Goal: Task Accomplishment & Management: Complete application form

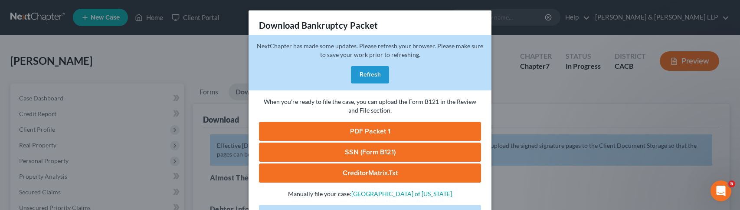
click at [377, 77] on button "Refresh" at bounding box center [370, 74] width 38 height 17
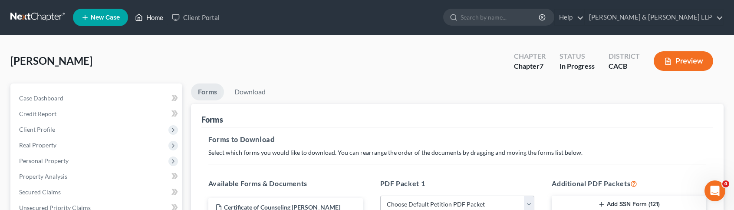
click at [155, 20] on link "Home" at bounding box center [149, 18] width 37 height 16
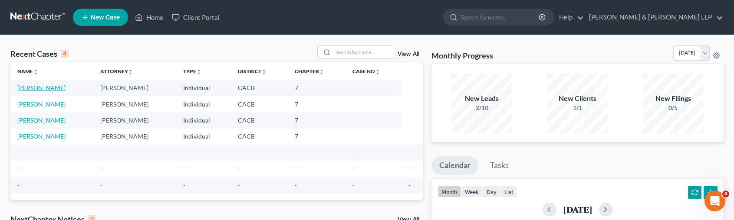
click at [44, 89] on link "[PERSON_NAME]" at bounding box center [41, 87] width 48 height 7
select select "0"
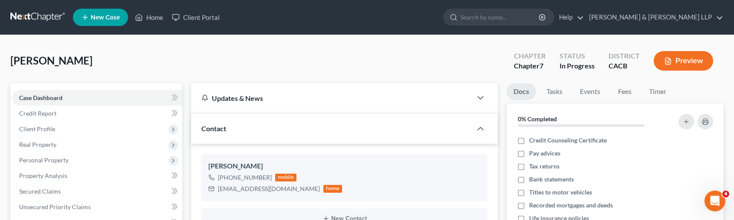
click at [56, 56] on span "[PERSON_NAME]" at bounding box center [51, 60] width 82 height 13
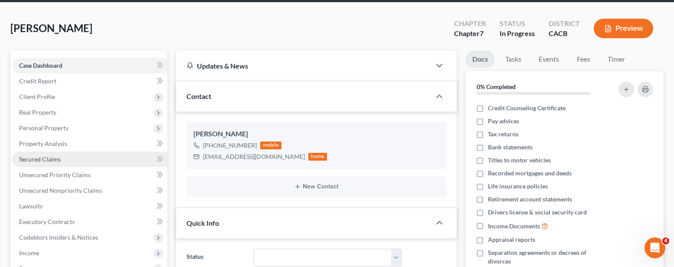
scroll to position [87, 0]
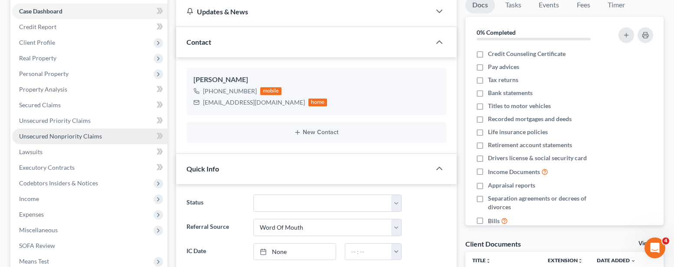
click at [78, 137] on span "Unsecured Nonpriority Claims" at bounding box center [60, 135] width 83 height 7
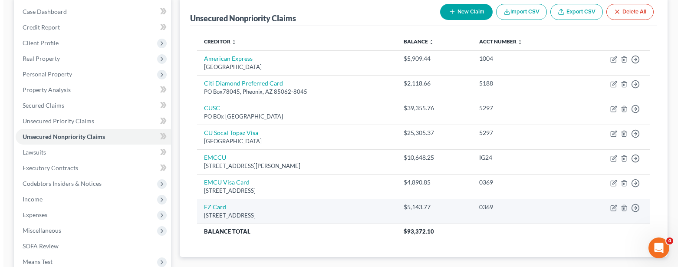
scroll to position [87, 0]
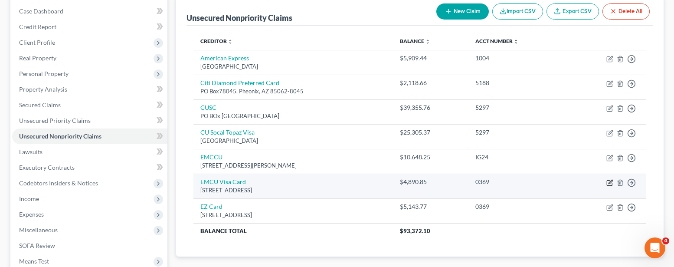
click at [612, 184] on icon "button" at bounding box center [610, 182] width 7 height 7
select select "14"
select select "2"
select select "0"
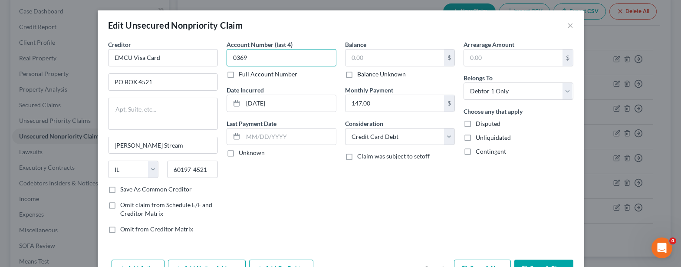
type input "0369"
click at [368, 59] on input "text" at bounding box center [394, 57] width 99 height 16
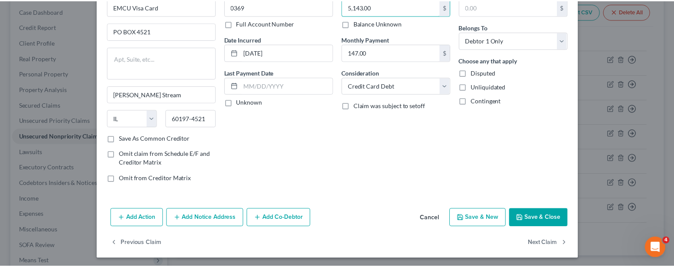
scroll to position [53, 0]
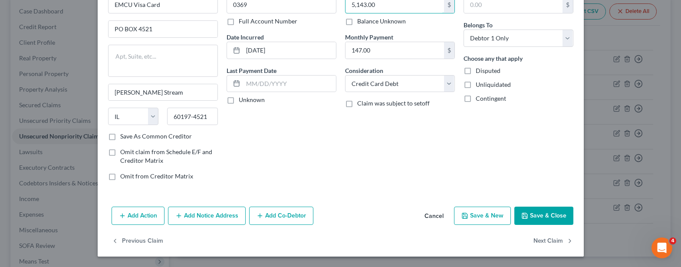
type input "5,143.00"
click at [536, 209] on button "Save & Close" at bounding box center [543, 216] width 59 height 18
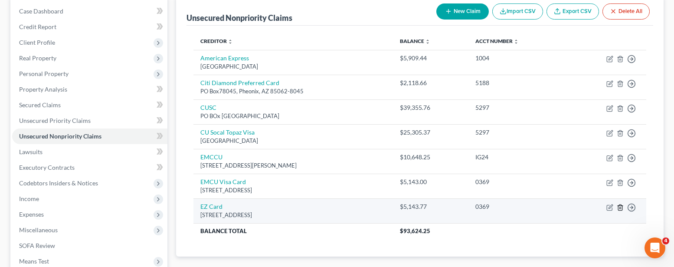
click at [619, 208] on icon "button" at bounding box center [620, 207] width 7 height 7
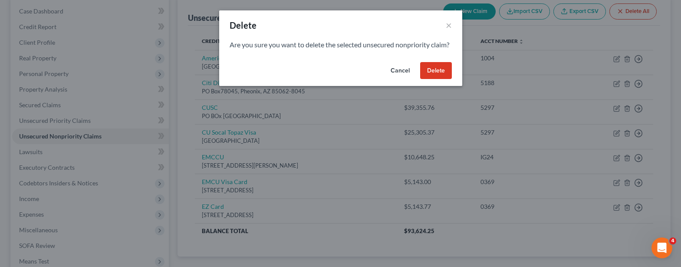
click at [435, 79] on button "Delete" at bounding box center [436, 70] width 32 height 17
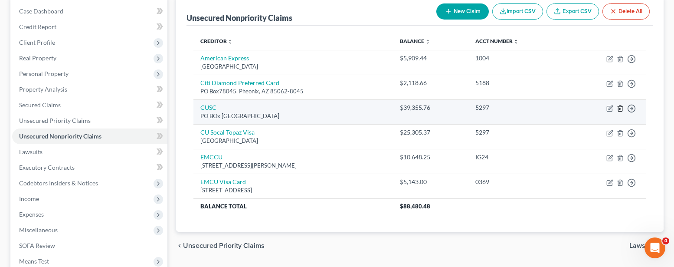
click at [617, 105] on icon "button" at bounding box center [620, 108] width 7 height 7
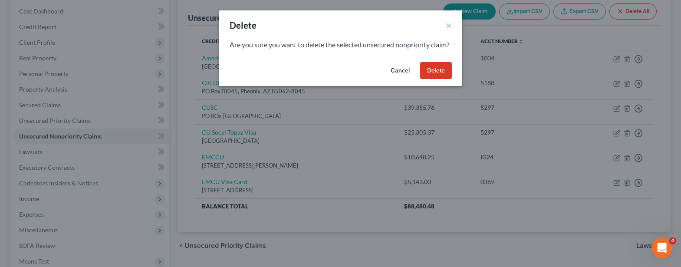
click at [436, 79] on button "Delete" at bounding box center [436, 70] width 32 height 17
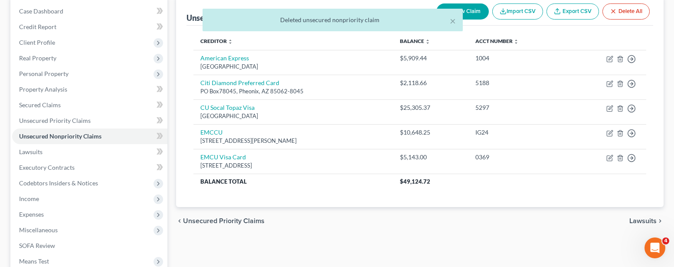
click at [515, 209] on div "Unsecured Nonpriority Claims New Claim Import CSV Export CSV Delete All Credito…" at bounding box center [420, 169] width 497 height 345
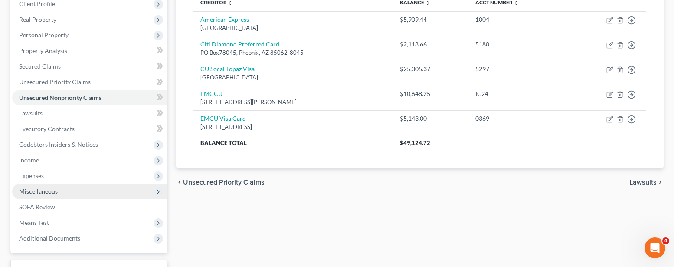
scroll to position [174, 0]
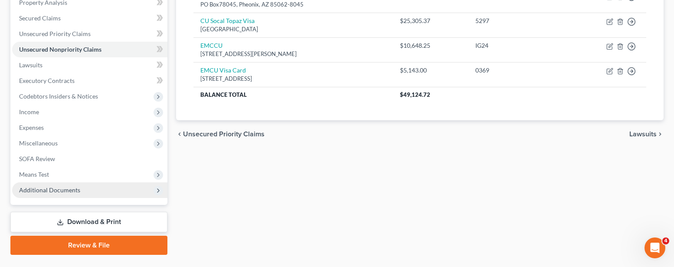
click at [89, 192] on span "Additional Documents" at bounding box center [89, 190] width 155 height 16
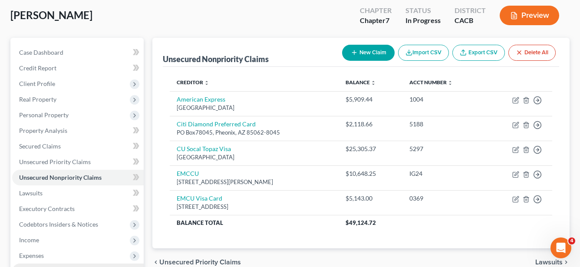
scroll to position [43, 0]
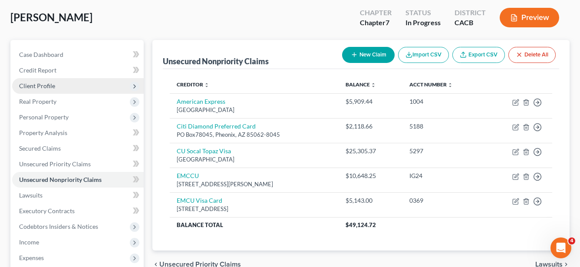
click at [50, 86] on span "Client Profile" at bounding box center [37, 85] width 36 height 7
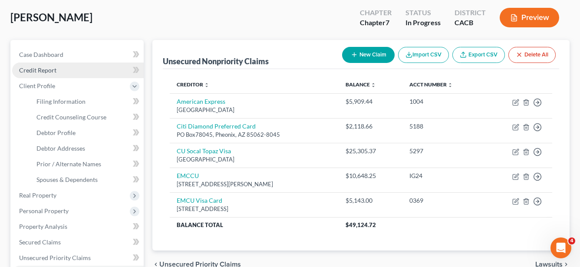
click at [49, 76] on link "Credit Report" at bounding box center [78, 71] width 132 height 16
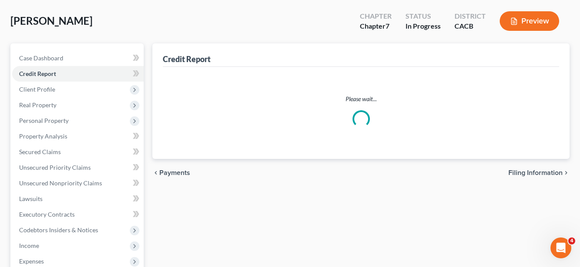
scroll to position [3, 0]
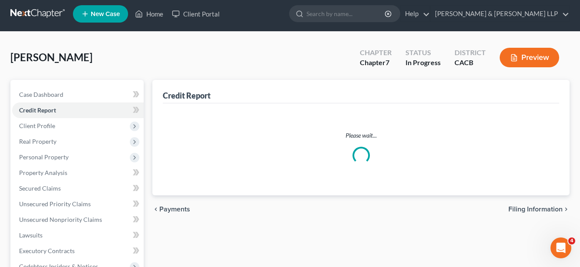
click at [49, 72] on div "Franceries, Nelson Upgraded Chapter Chapter 7 Status In Progress District CACB …" at bounding box center [289, 61] width 559 height 38
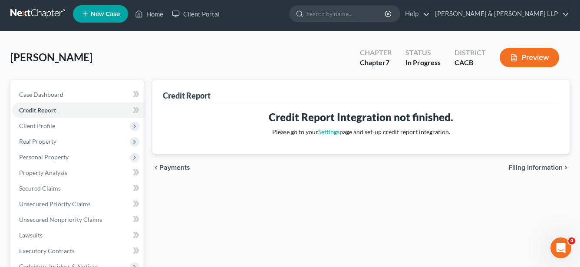
scroll to position [0, 0]
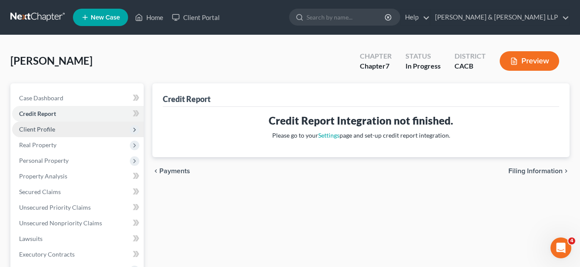
click at [44, 130] on span "Client Profile" at bounding box center [37, 128] width 36 height 7
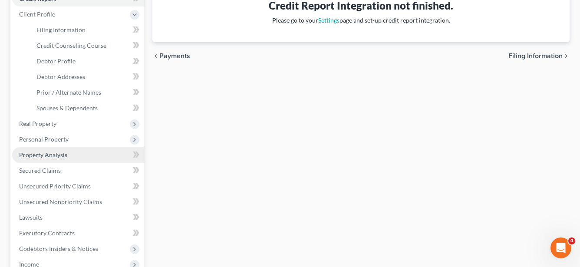
scroll to position [130, 0]
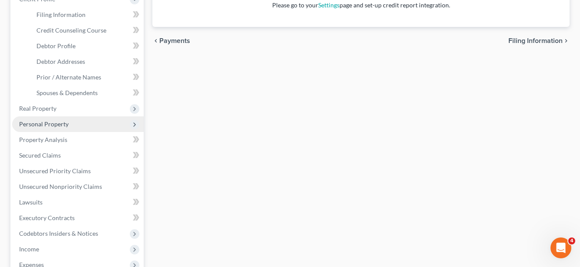
click at [53, 125] on span "Personal Property" at bounding box center [43, 123] width 49 height 7
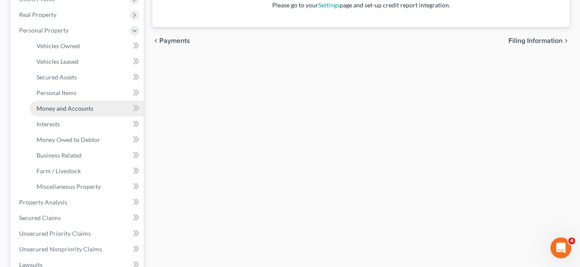
click at [65, 112] on link "Money and Accounts" at bounding box center [87, 109] width 114 height 16
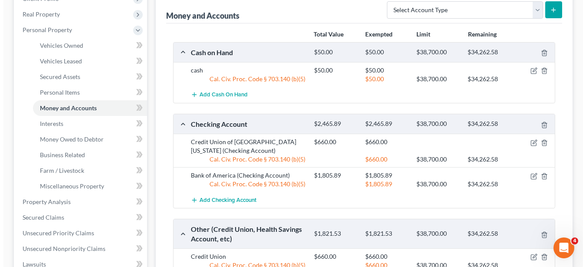
scroll to position [174, 0]
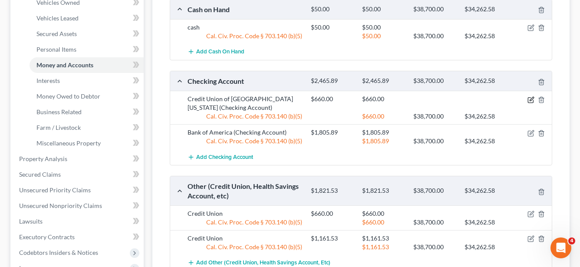
click at [531, 102] on icon "button" at bounding box center [530, 99] width 7 height 7
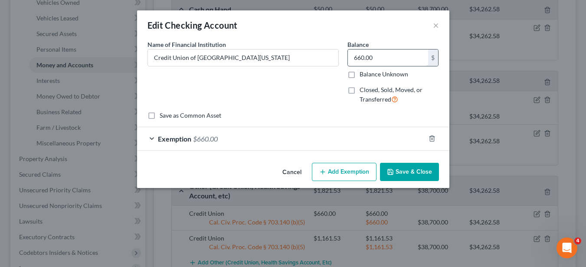
click at [360, 92] on label "Closed, Sold, Moved, or Transferred" at bounding box center [399, 95] width 79 height 19
click at [363, 91] on input "Closed, Sold, Moved, or Transferred" at bounding box center [366, 89] width 6 height 6
checkbox input "true"
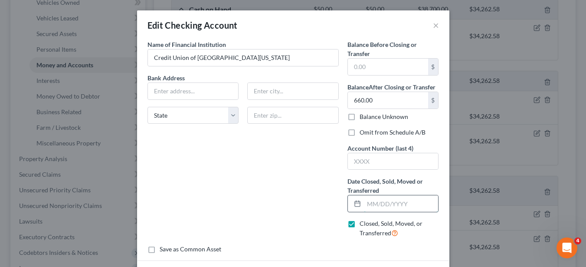
click at [384, 204] on input "text" at bounding box center [401, 203] width 75 height 16
type input "0.00"
click at [277, 167] on div "Name of Financial Institution * Credit Union of Southern California Bank Addres…" at bounding box center [243, 142] width 200 height 205
click at [383, 103] on input "text" at bounding box center [388, 100] width 80 height 16
type input "0.00"
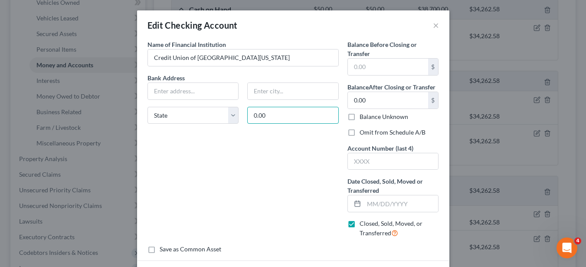
drag, startPoint x: 274, startPoint y: 118, endPoint x: 227, endPoint y: 125, distance: 48.4
click at [228, 125] on div "Bank Address State AL AK AR AZ CA CO CT DE DC FL GA GU HI ID IL IN IA KS KY LA …" at bounding box center [243, 102] width 200 height 58
click at [268, 141] on div "Name of Financial Institution * Credit Union of Southern California Bank Addres…" at bounding box center [243, 142] width 200 height 205
click at [383, 200] on input "text" at bounding box center [401, 203] width 75 height 16
click at [380, 181] on span "Date Closed, Sold, Moved or Transferred" at bounding box center [386, 186] width 76 height 16
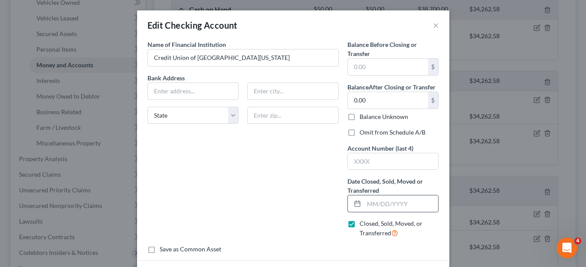
click at [354, 206] on icon at bounding box center [357, 203] width 7 height 7
click at [376, 203] on input "text" at bounding box center [401, 203] width 75 height 16
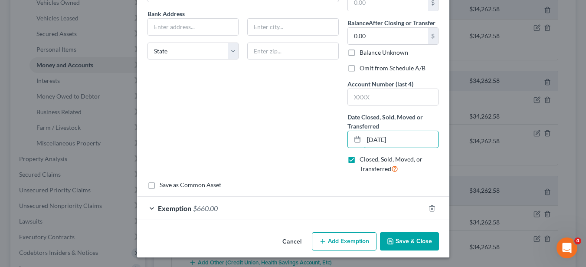
scroll to position [65, 0]
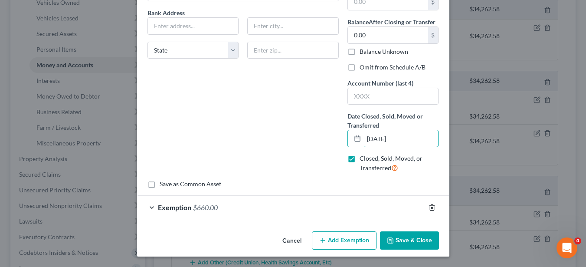
type input "06/01/2025"
click at [430, 205] on icon "button" at bounding box center [432, 207] width 4 height 6
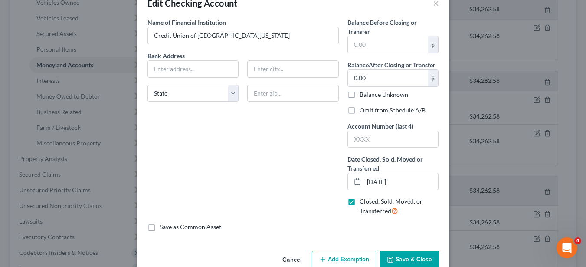
scroll to position [41, 0]
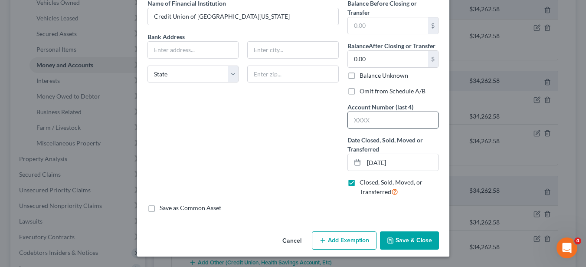
click at [391, 125] on input "text" at bounding box center [393, 120] width 91 height 16
click at [352, 121] on input "5297" at bounding box center [393, 120] width 91 height 16
type input "5297"
click at [411, 209] on button "Save & Close" at bounding box center [409, 240] width 59 height 18
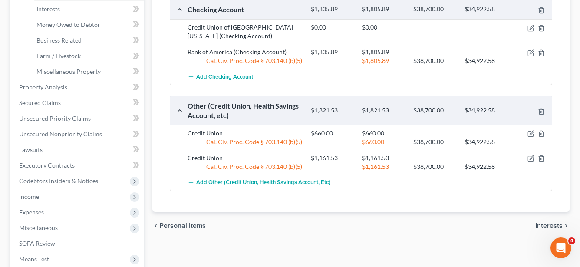
scroll to position [260, 0]
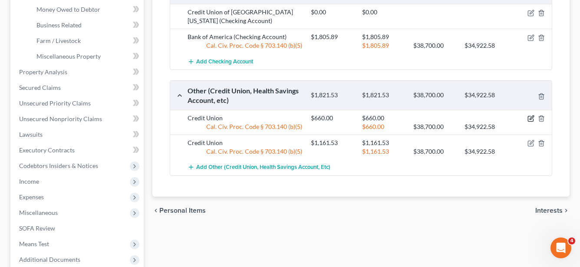
click at [529, 120] on icon "button" at bounding box center [530, 118] width 7 height 7
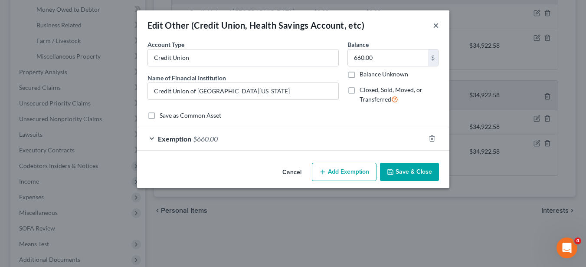
click at [436, 28] on button "×" at bounding box center [436, 25] width 6 height 10
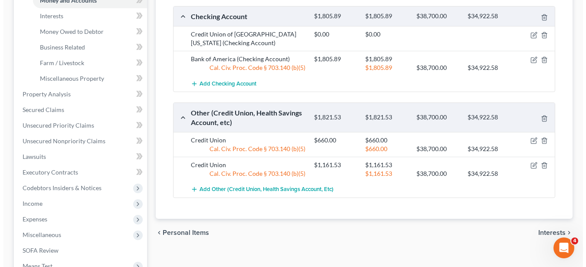
scroll to position [217, 0]
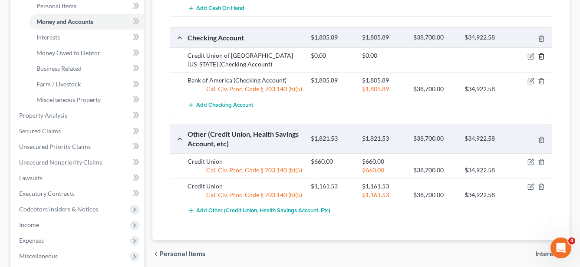
click at [540, 55] on polyline "button" at bounding box center [541, 55] width 5 height 0
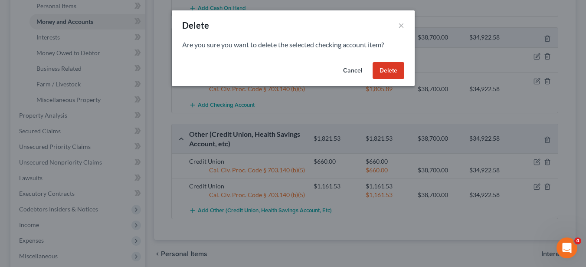
click at [389, 72] on button "Delete" at bounding box center [389, 70] width 32 height 17
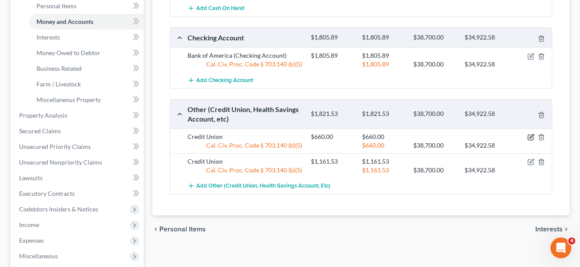
click at [532, 138] on icon "button" at bounding box center [530, 137] width 7 height 7
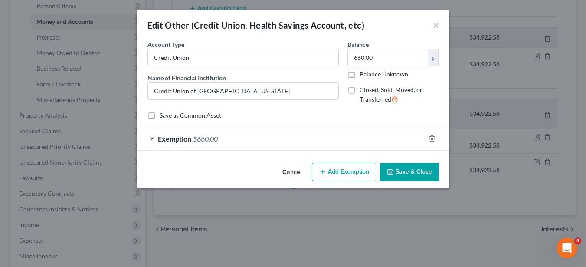
click at [360, 91] on label "Closed, Sold, Moved, or Transferred" at bounding box center [399, 95] width 79 height 19
click at [363, 91] on input "Closed, Sold, Moved, or Transferred" at bounding box center [366, 89] width 6 height 6
checkbox input "true"
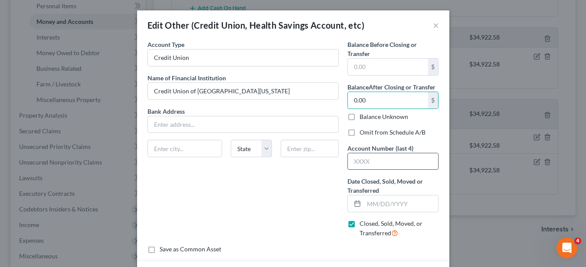
type input "0.00"
click at [396, 161] on input "text" at bounding box center [393, 161] width 91 height 16
type input "5297"
click at [372, 208] on input "text" at bounding box center [401, 203] width 75 height 16
type input "06/01/2025"
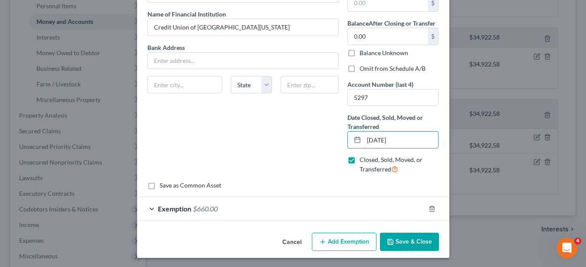
scroll to position [65, 0]
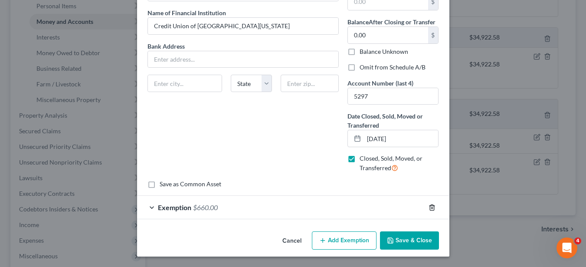
click at [433, 207] on line "button" at bounding box center [433, 208] width 0 height 2
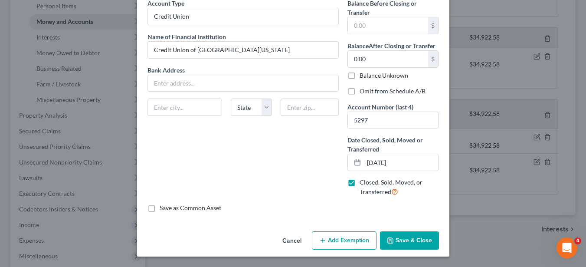
click at [425, 209] on button "Save & Close" at bounding box center [409, 240] width 59 height 18
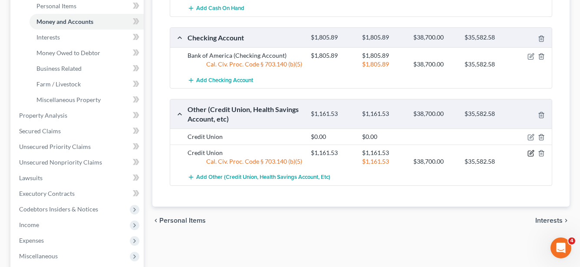
click at [531, 154] on icon "button" at bounding box center [532, 153] width 4 height 4
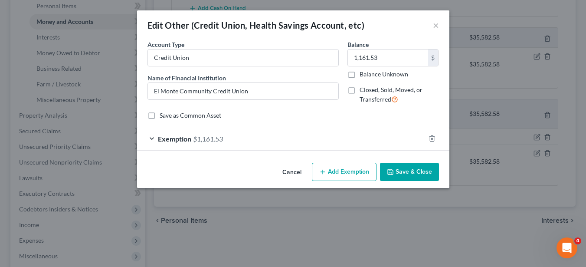
click at [360, 91] on label "Closed, Sold, Moved, or Transferred" at bounding box center [399, 95] width 79 height 19
click at [363, 91] on input "Closed, Sold, Moved, or Transferred" at bounding box center [366, 89] width 6 height 6
checkbox input "true"
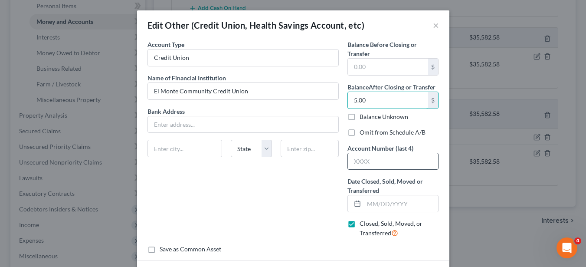
type input "5.00"
click at [387, 160] on input "text" at bounding box center [393, 161] width 91 height 16
drag, startPoint x: 309, startPoint y: 207, endPoint x: 318, endPoint y: 206, distance: 8.7
click at [311, 207] on div "Account Type Credit Union Name of Financial Institution * El Monte Community Cr…" at bounding box center [243, 142] width 200 height 205
click at [375, 203] on input "text" at bounding box center [401, 203] width 75 height 16
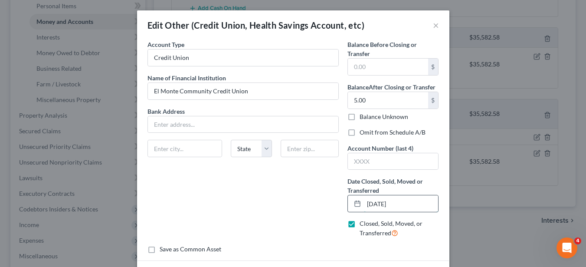
click at [378, 205] on input "06/01/2025" at bounding box center [401, 203] width 75 height 16
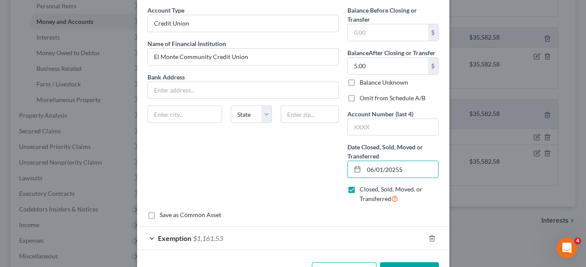
scroll to position [65, 0]
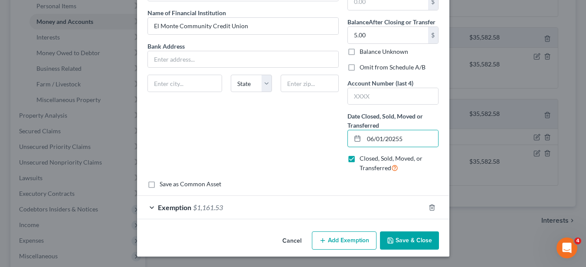
click at [412, 209] on button "Save & Close" at bounding box center [409, 240] width 59 height 18
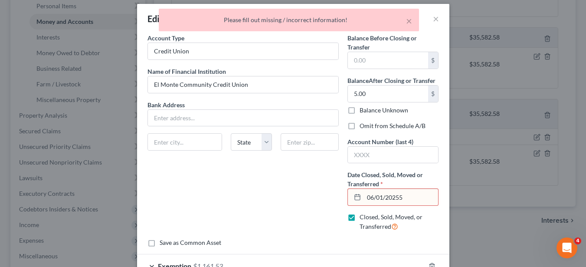
scroll to position [0, 0]
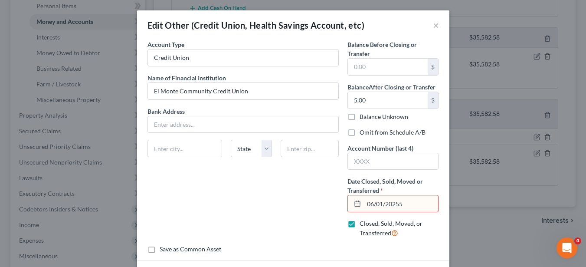
click at [409, 206] on input "06/01/20255" at bounding box center [401, 203] width 75 height 16
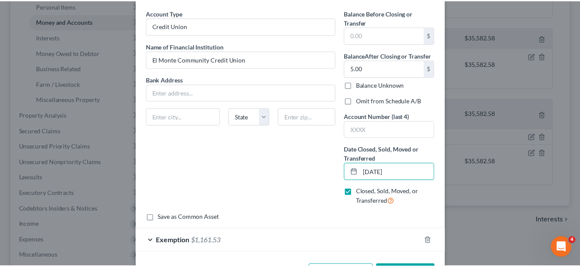
scroll to position [65, 0]
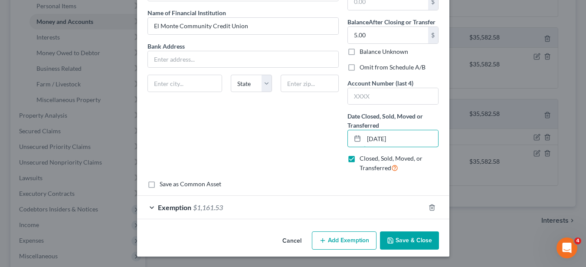
type input "06/01/2025"
click at [407, 209] on button "Save & Close" at bounding box center [409, 240] width 59 height 18
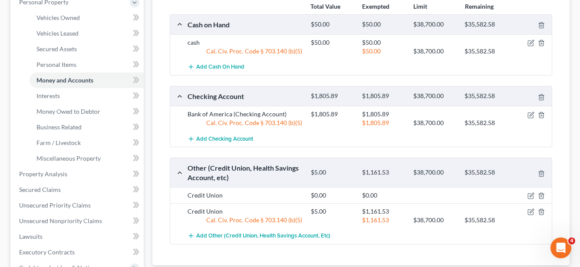
scroll to position [174, 0]
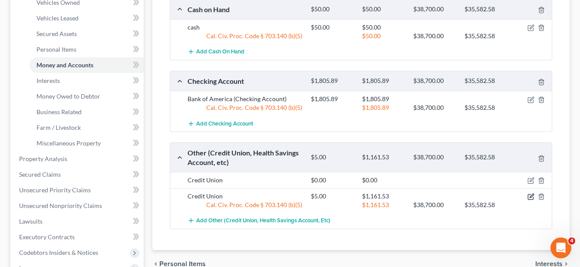
click at [530, 200] on div "Credit Union $5.00 $1,161.53 Cal. Civ. Proc. Code § 703.140 (b)(5) $1,161.53 $3…" at bounding box center [367, 200] width 369 height 17
click at [522, 209] on div "Add Other (Credit Union, Health Savings Account, etc)" at bounding box center [367, 221] width 369 height 16
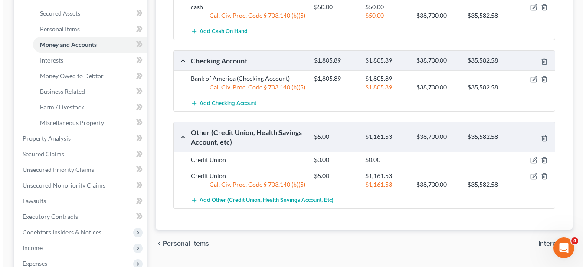
scroll to position [217, 0]
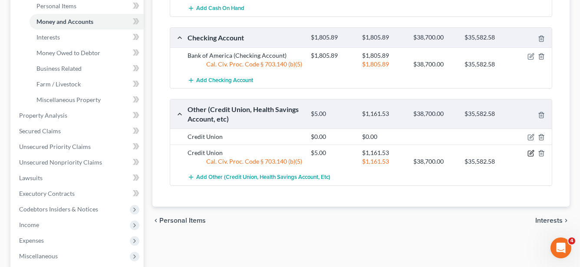
click at [530, 152] on icon "button" at bounding box center [530, 153] width 7 height 7
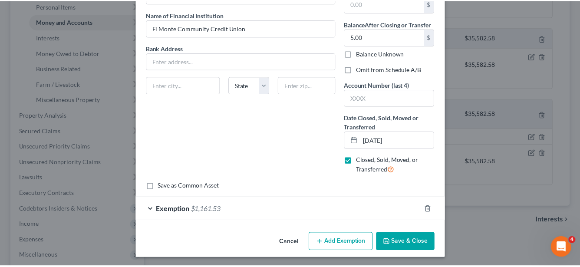
scroll to position [65, 0]
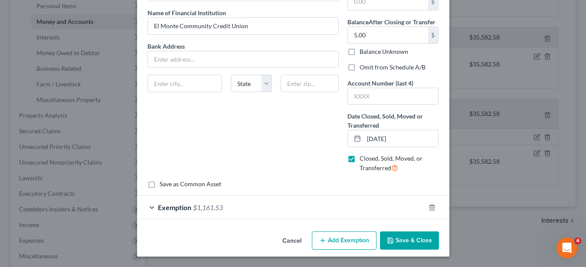
click at [291, 209] on button "Cancel" at bounding box center [292, 240] width 33 height 17
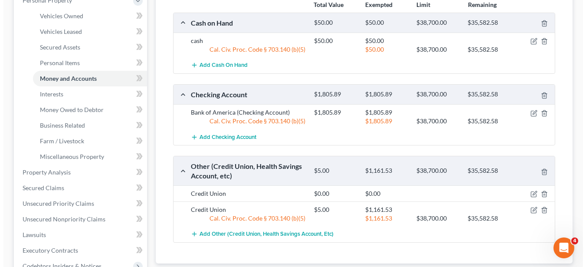
scroll to position [217, 0]
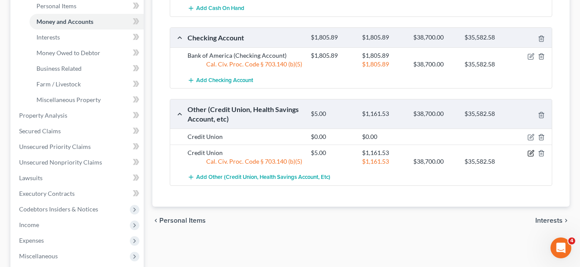
click at [531, 151] on icon "button" at bounding box center [530, 153] width 7 height 7
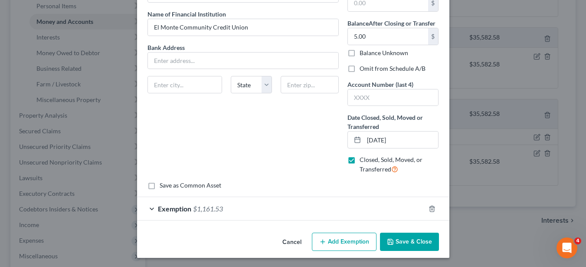
scroll to position [65, 0]
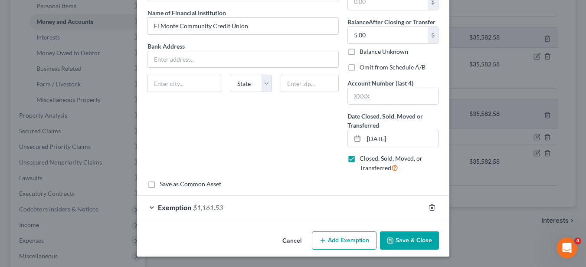
click at [430, 209] on icon "button" at bounding box center [432, 207] width 4 height 6
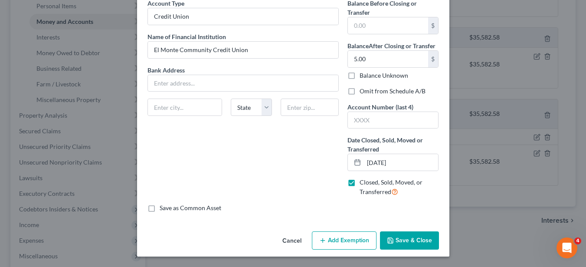
scroll to position [41, 0]
click at [353, 209] on button "Add Exemption" at bounding box center [344, 240] width 65 height 18
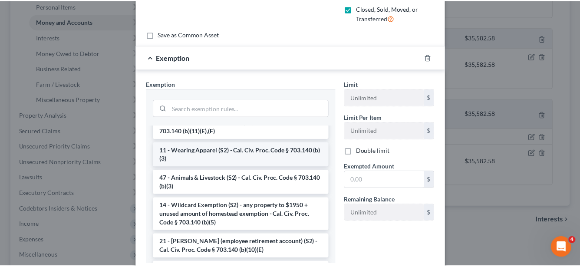
scroll to position [477, 0]
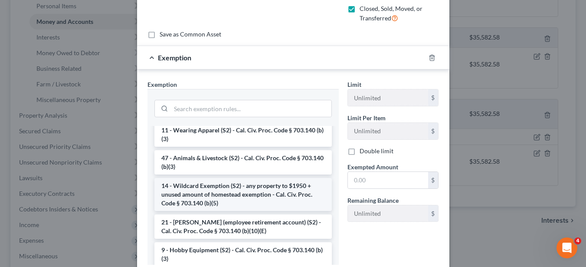
click at [250, 209] on li "14 - Wildcard Exemption (S2) - any property to $1950 + unused amount of homeste…" at bounding box center [244, 194] width 178 height 33
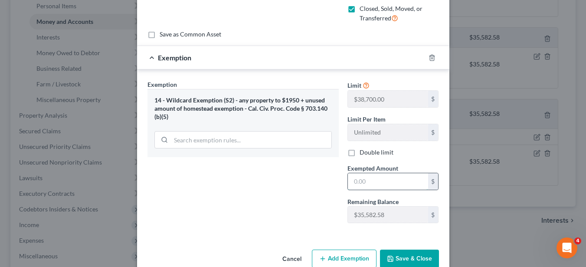
click at [359, 179] on input "text" at bounding box center [388, 181] width 80 height 16
type input "5.00"
click at [411, 209] on button "Save & Close" at bounding box center [409, 259] width 59 height 18
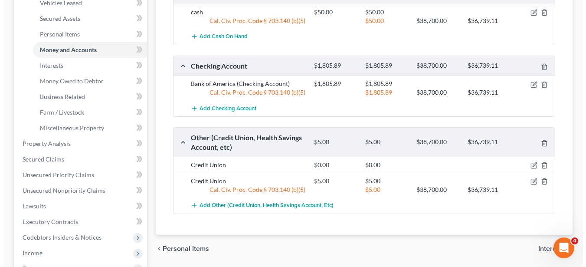
scroll to position [174, 0]
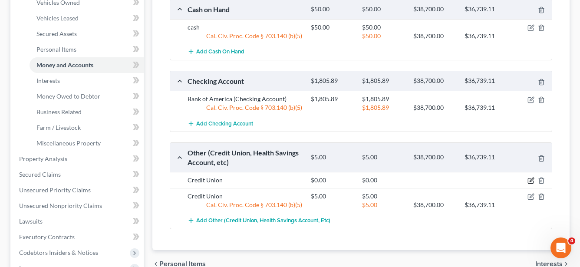
click at [532, 181] on icon "button" at bounding box center [530, 180] width 7 height 7
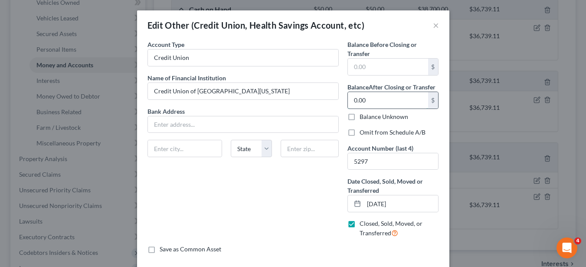
click at [351, 102] on input "0.00" at bounding box center [388, 100] width 80 height 16
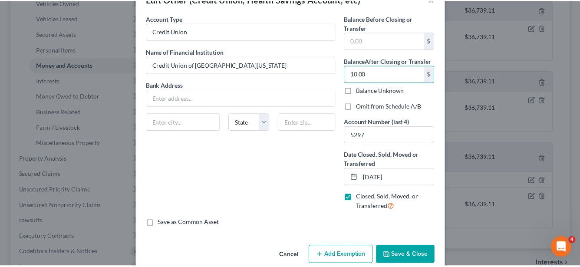
scroll to position [41, 0]
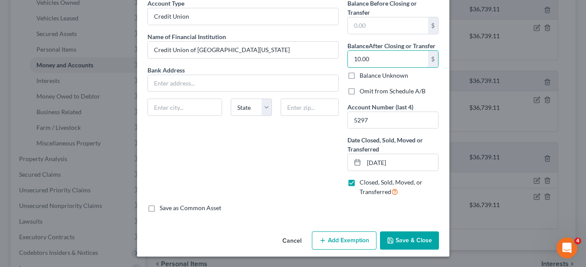
type input "10.00"
click at [418, 209] on button "Save & Close" at bounding box center [409, 240] width 59 height 18
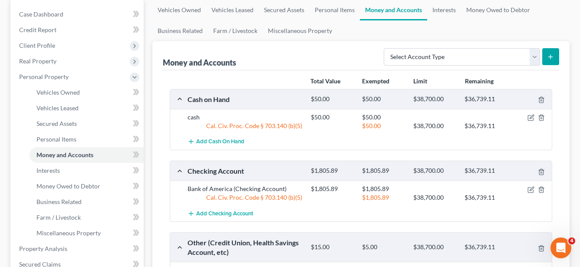
scroll to position [130, 0]
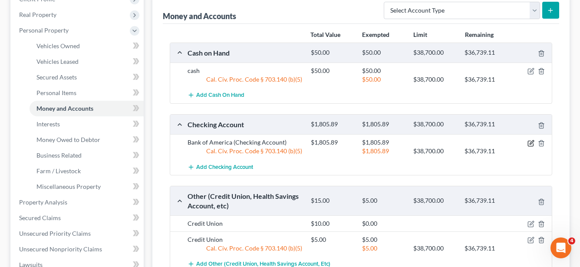
click at [531, 141] on icon "button" at bounding box center [532, 142] width 4 height 4
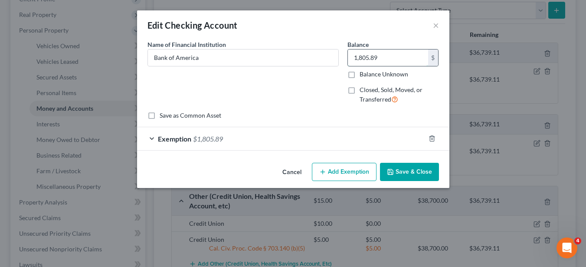
click at [365, 59] on input "1,805.89" at bounding box center [388, 57] width 80 height 16
click at [366, 57] on input "1,805.89" at bounding box center [388, 57] width 80 height 16
click at [408, 171] on button "Save & Close" at bounding box center [409, 172] width 59 height 18
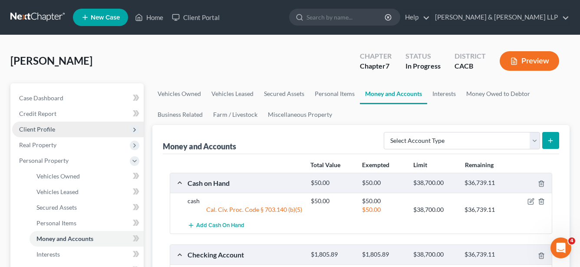
scroll to position [43, 0]
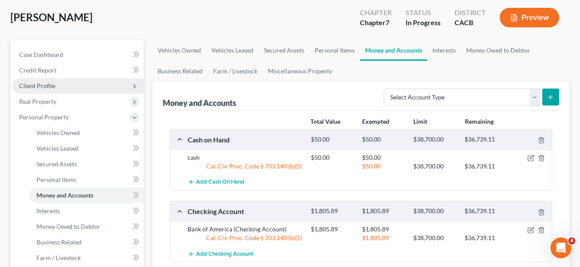
click at [54, 84] on span "Client Profile" at bounding box center [78, 86] width 132 height 16
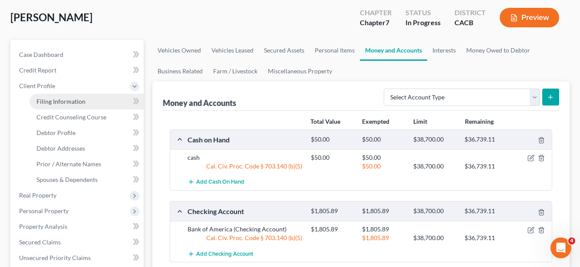
click at [59, 100] on span "Filing Information" at bounding box center [60, 101] width 49 height 7
select select "1"
select select "0"
select select "4"
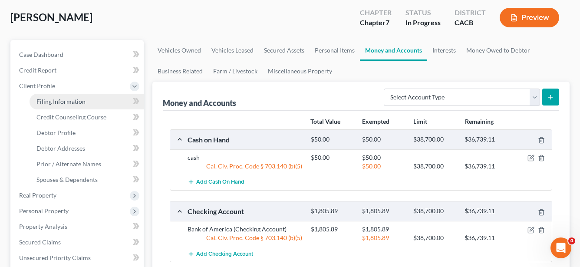
select select "0"
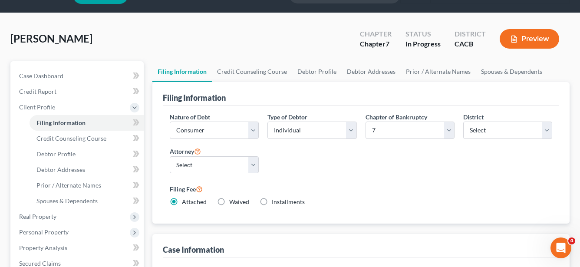
scroll to position [43, 0]
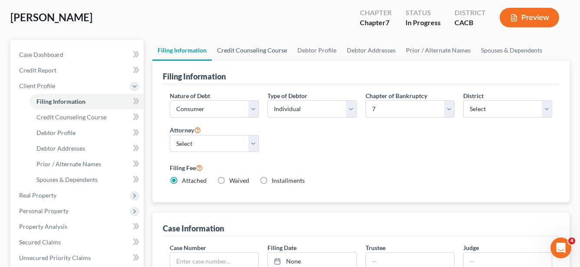
click at [250, 54] on link "Credit Counseling Course" at bounding box center [252, 50] width 80 height 21
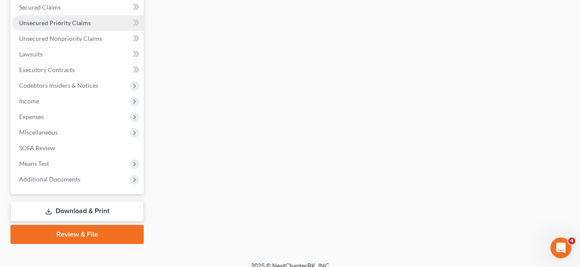
scroll to position [288, 0]
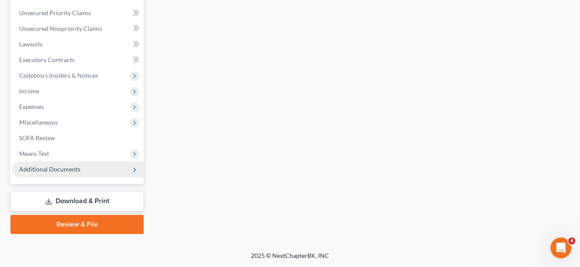
click at [86, 174] on span "Additional Documents" at bounding box center [78, 169] width 132 height 16
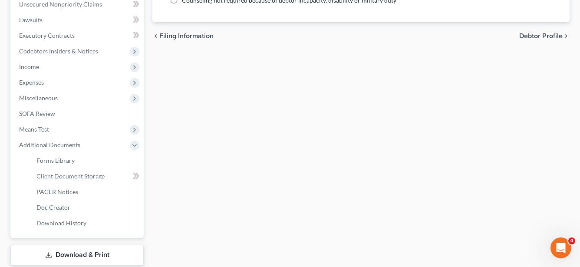
scroll to position [238, 0]
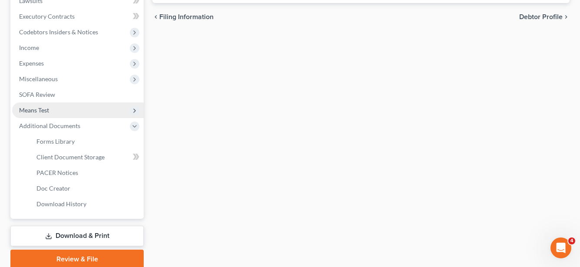
click at [61, 114] on span "Means Test" at bounding box center [78, 110] width 132 height 16
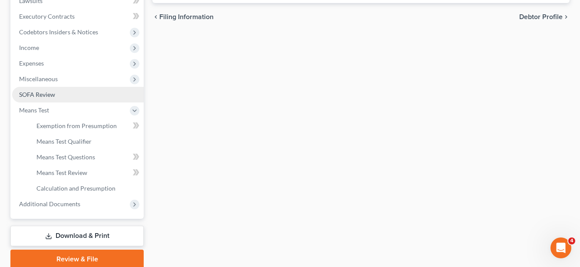
click at [64, 99] on link "SOFA Review" at bounding box center [78, 95] width 132 height 16
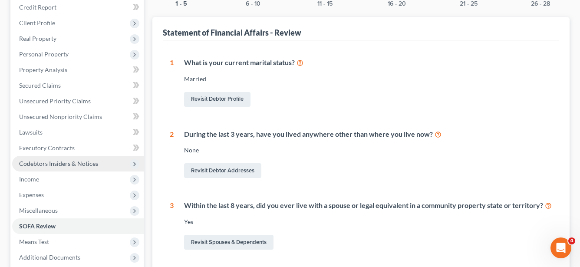
scroll to position [87, 0]
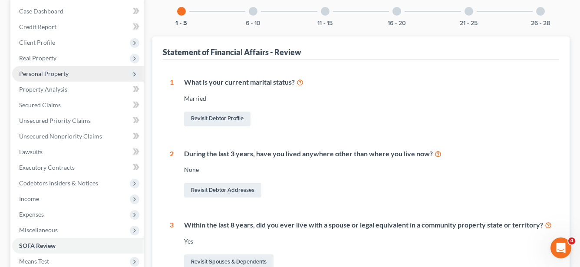
click at [80, 79] on span "Personal Property" at bounding box center [78, 74] width 132 height 16
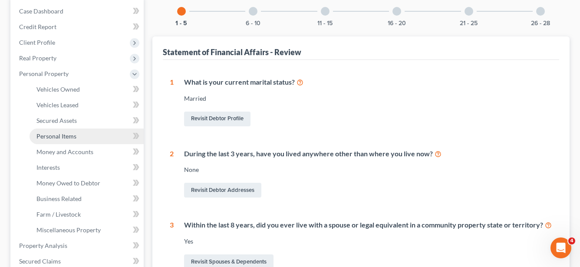
click at [103, 132] on link "Personal Items" at bounding box center [87, 136] width 114 height 16
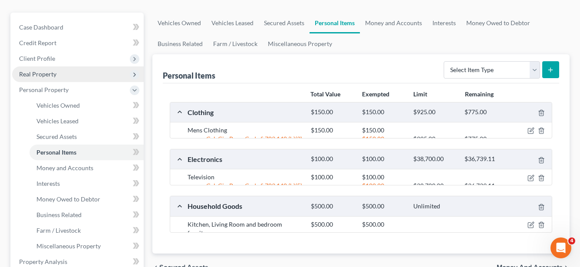
scroll to position [87, 0]
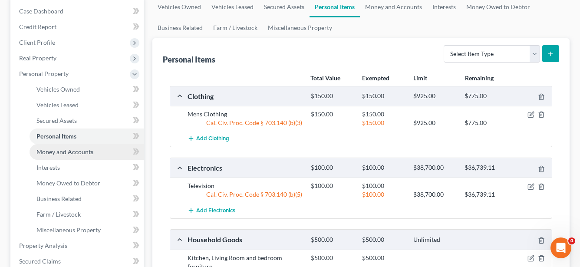
click at [91, 156] on link "Money and Accounts" at bounding box center [87, 152] width 114 height 16
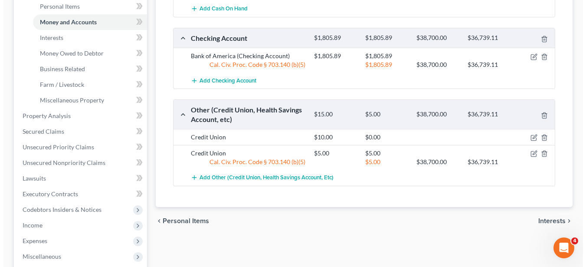
scroll to position [217, 0]
click at [530, 136] on icon "button" at bounding box center [530, 137] width 7 height 7
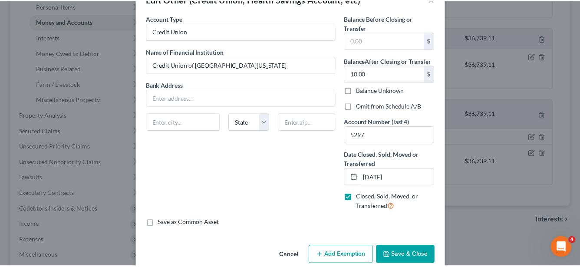
scroll to position [41, 0]
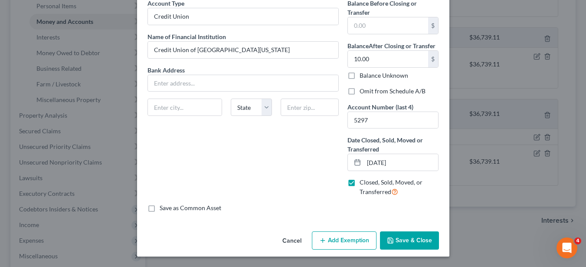
click at [407, 209] on button "Save & Close" at bounding box center [409, 240] width 59 height 18
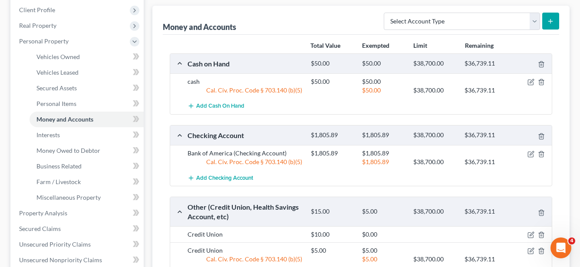
scroll to position [87, 0]
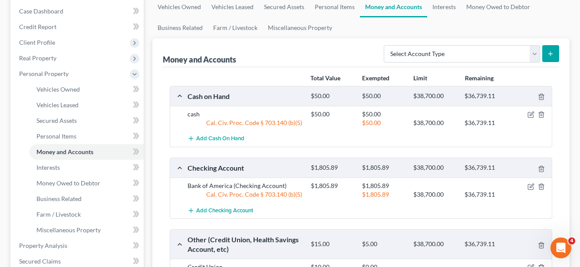
click at [550, 59] on button "submit" at bounding box center [550, 53] width 17 height 17
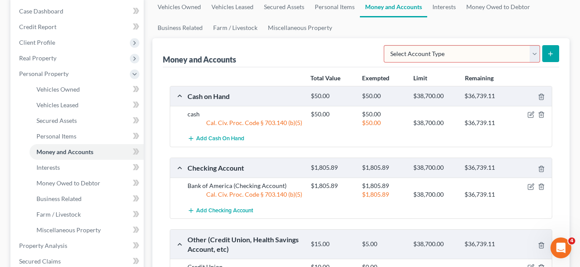
click at [524, 54] on select "Select Account Type Brokerage Cash on Hand Certificates of Deposit Checking Acc…" at bounding box center [462, 53] width 156 height 17
select select "savings"
click at [385, 45] on select "Select Account Type Brokerage Cash on Hand Certificates of Deposit Checking Acc…" at bounding box center [462, 53] width 156 height 17
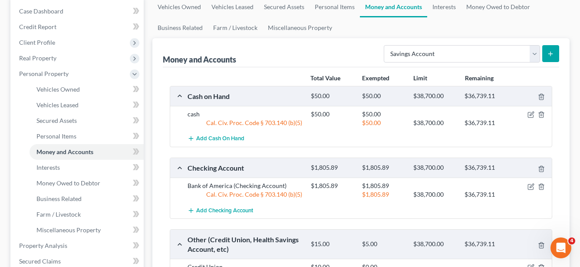
click at [552, 56] on icon "submit" at bounding box center [550, 53] width 7 height 7
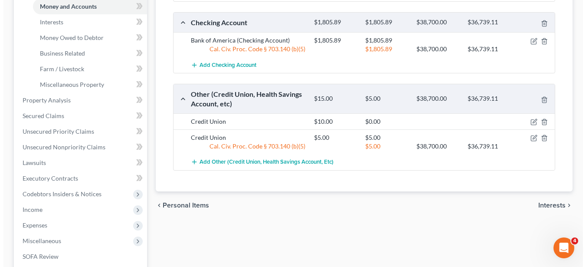
scroll to position [217, 0]
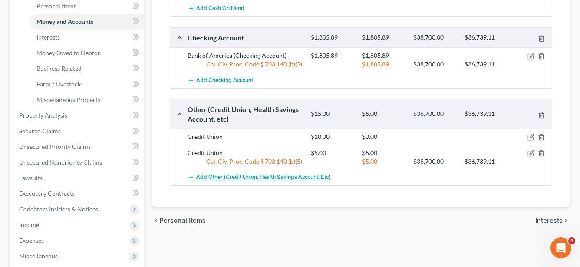
click at [287, 177] on span "Add Other (Credit Union, Health Savings Account, etc)" at bounding box center [263, 177] width 134 height 7
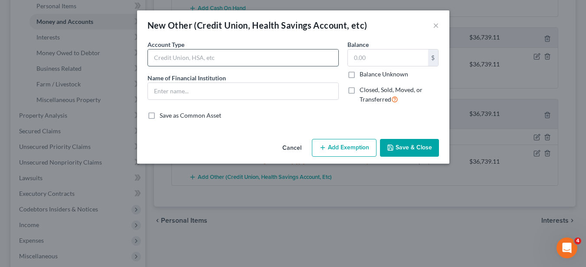
click at [295, 60] on input "text" at bounding box center [243, 57] width 191 height 16
type input "Credit Union"
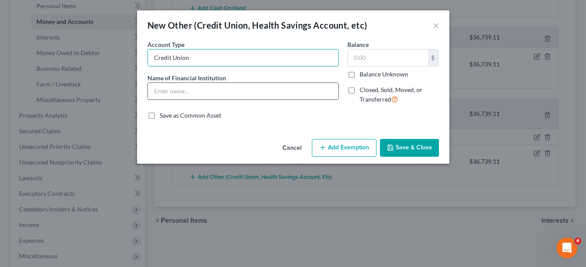
click at [216, 89] on input "text" at bounding box center [243, 91] width 191 height 16
type input "Credit Union of Southern California"
click at [364, 89] on span "Closed, Sold, Moved, or Transferred" at bounding box center [391, 94] width 63 height 17
click at [364, 89] on input "Closed, Sold, Moved, or Transferred" at bounding box center [366, 89] width 6 height 6
checkbox input "true"
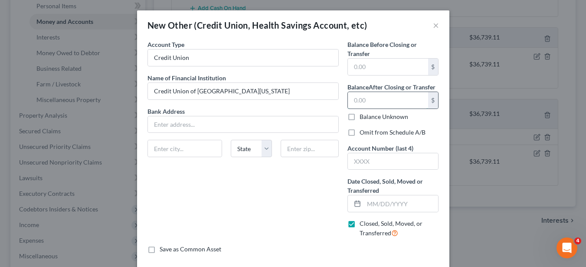
click at [361, 98] on input "text" at bounding box center [388, 100] width 80 height 16
type input "0.00"
click at [363, 155] on input "text" at bounding box center [393, 161] width 91 height 16
type input "5297"
click at [379, 208] on input "text" at bounding box center [401, 203] width 75 height 16
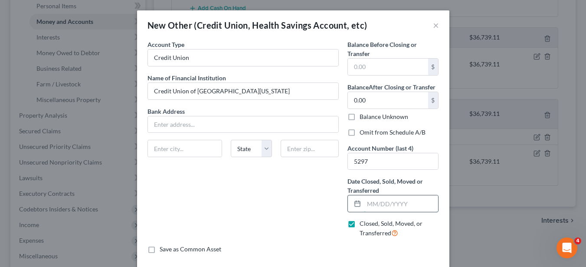
type input "06/01/2025"
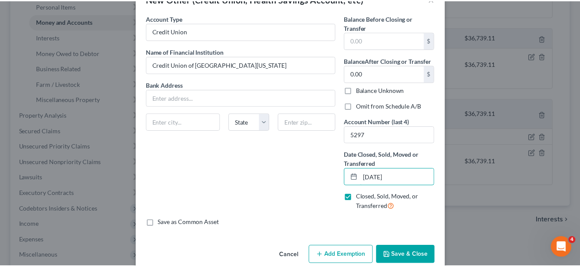
scroll to position [41, 0]
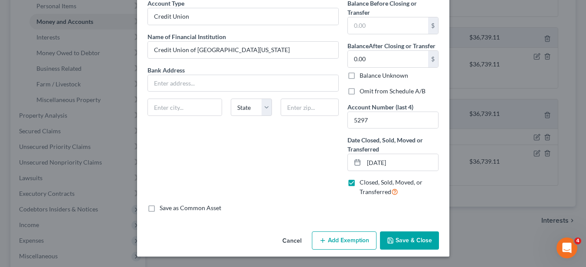
click at [419, 209] on button "Save & Close" at bounding box center [409, 240] width 59 height 18
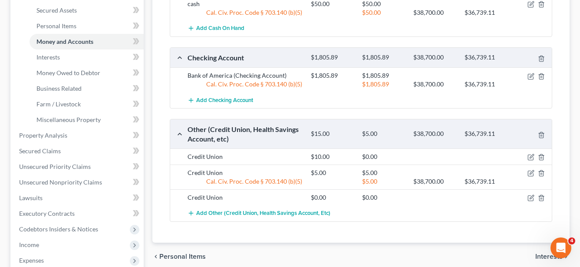
scroll to position [217, 0]
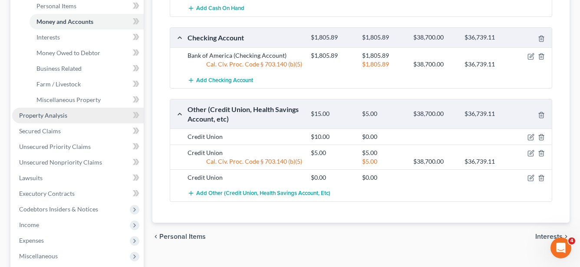
click at [107, 114] on link "Property Analysis" at bounding box center [78, 116] width 132 height 16
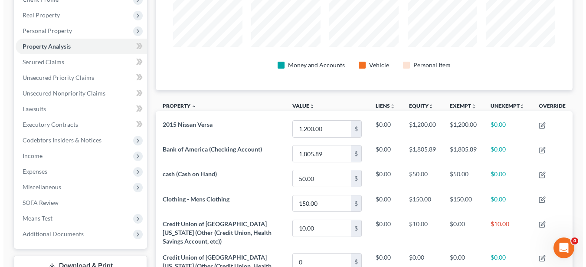
scroll to position [227, 0]
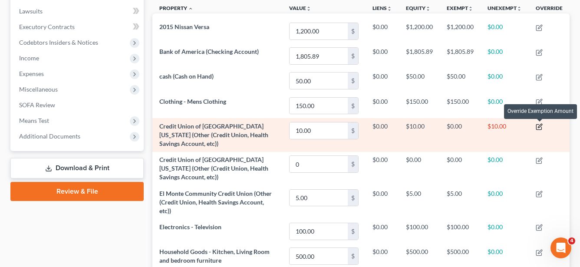
click at [540, 128] on icon "button" at bounding box center [540, 126] width 4 height 4
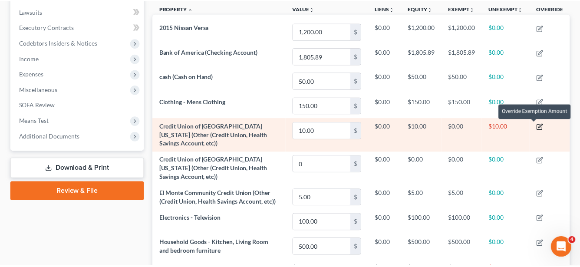
scroll to position [138, 422]
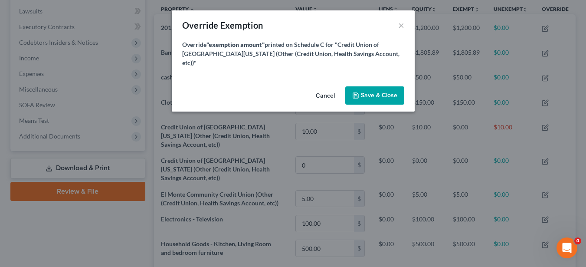
click at [497, 127] on div "Override Exemption × Override "exemption amount" printed on Schedule C for "Cre…" at bounding box center [293, 133] width 586 height 267
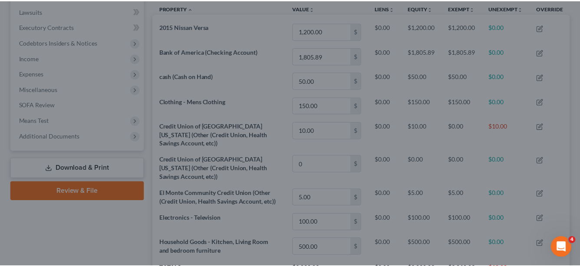
scroll to position [137, 417]
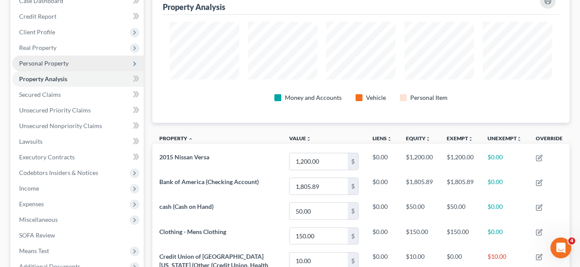
click at [73, 59] on span "Personal Property" at bounding box center [78, 64] width 132 height 16
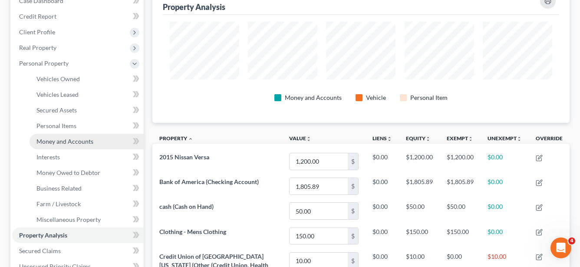
click at [81, 141] on span "Money and Accounts" at bounding box center [64, 141] width 57 height 7
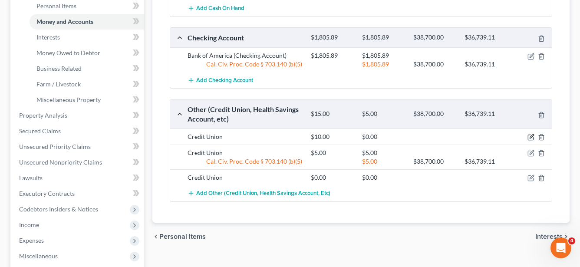
click at [532, 138] on icon "button" at bounding box center [530, 137] width 7 height 7
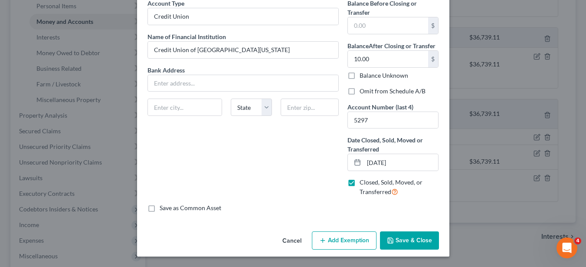
click at [347, 209] on button "Add Exemption" at bounding box center [344, 240] width 65 height 18
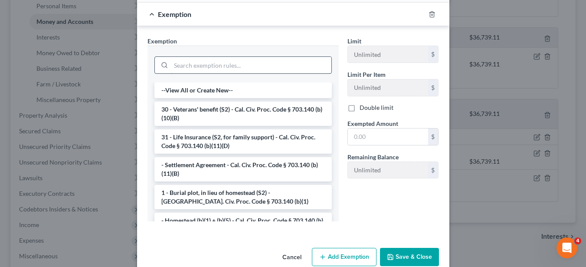
click at [229, 55] on div at bounding box center [244, 64] width 178 height 23
click at [228, 60] on input "search" at bounding box center [251, 65] width 161 height 16
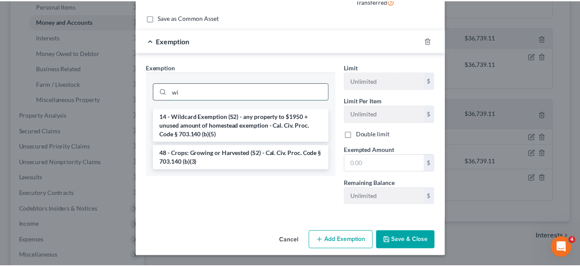
scroll to position [232, 0]
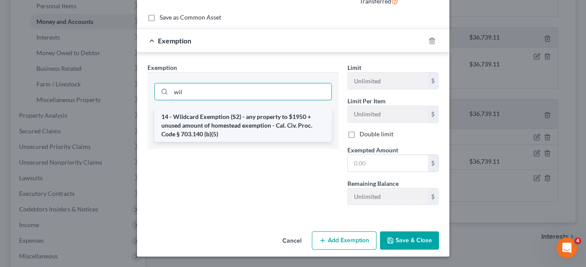
type input "wil"
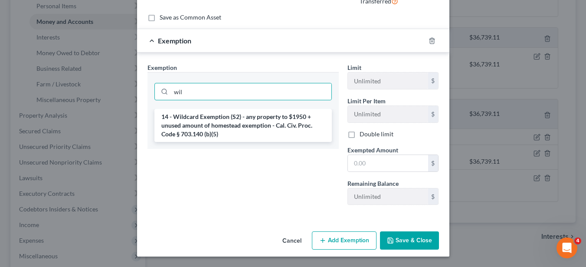
drag, startPoint x: 250, startPoint y: 135, endPoint x: 257, endPoint y: 132, distance: 8.4
click at [250, 135] on li "14 - Wildcard Exemption (S2) - any property to $1950 + unused amount of homeste…" at bounding box center [244, 125] width 178 height 33
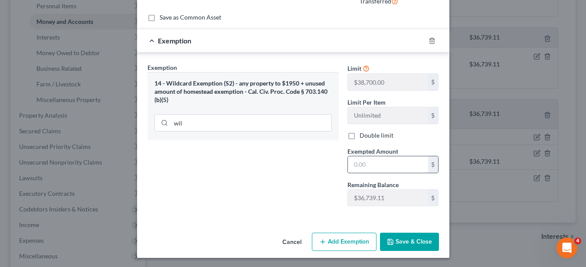
click at [374, 168] on input "text" at bounding box center [388, 164] width 80 height 16
type input "10.00"
click at [413, 209] on button "Save & Close" at bounding box center [409, 242] width 59 height 18
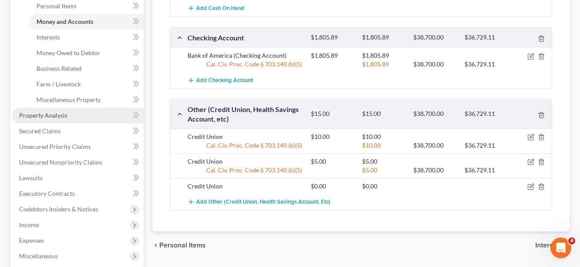
click at [59, 112] on span "Property Analysis" at bounding box center [43, 115] width 48 height 7
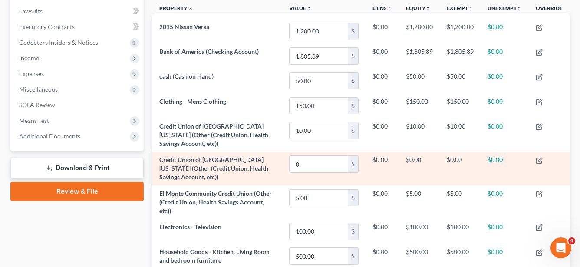
scroll to position [130, 0]
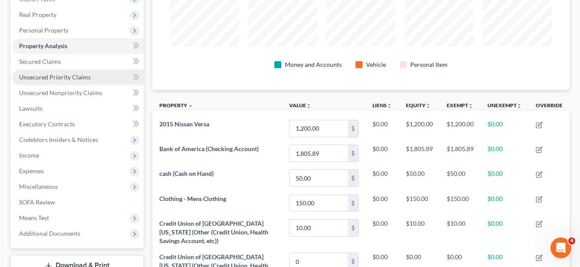
click at [44, 81] on link "Unsecured Priority Claims" at bounding box center [78, 77] width 132 height 16
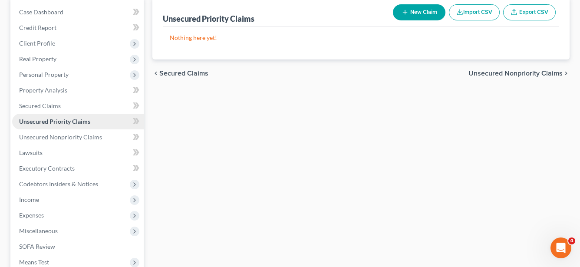
scroll to position [10, 0]
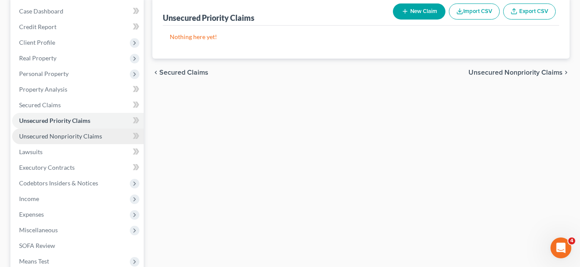
click at [53, 138] on span "Unsecured Nonpriority Claims" at bounding box center [60, 135] width 83 height 7
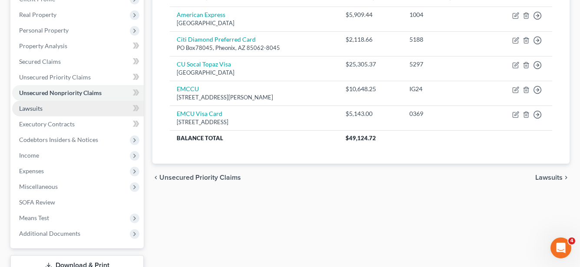
click at [41, 112] on span "Lawsuits" at bounding box center [30, 108] width 23 height 7
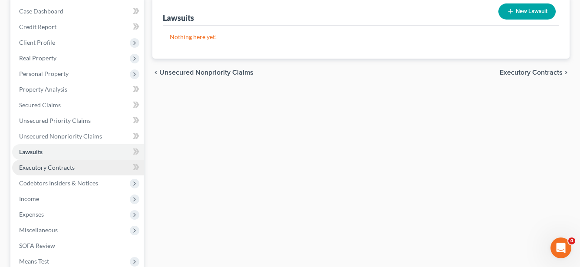
click at [47, 164] on span "Executory Contracts" at bounding box center [47, 167] width 56 height 7
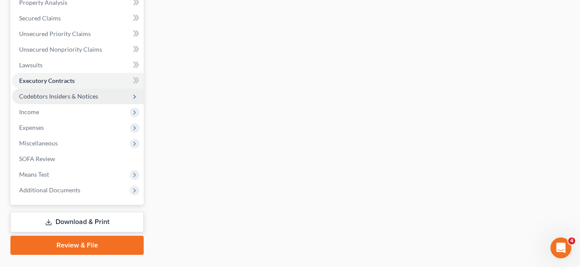
click at [59, 101] on span "Codebtors Insiders & Notices" at bounding box center [78, 97] width 132 height 16
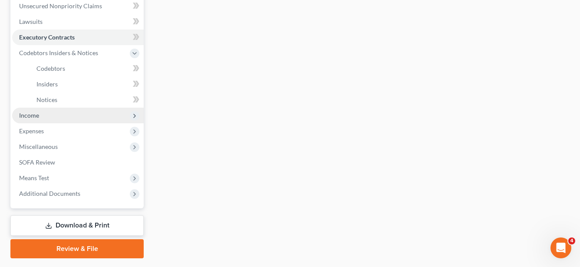
click at [51, 120] on span "Income" at bounding box center [78, 116] width 132 height 16
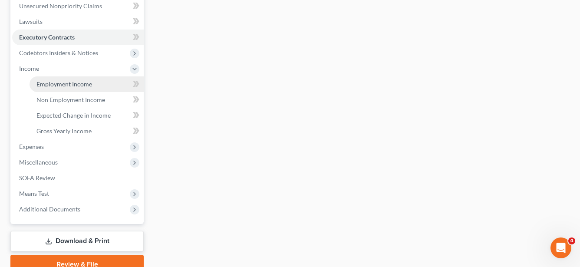
click at [74, 83] on span "Employment Income" at bounding box center [64, 83] width 56 height 7
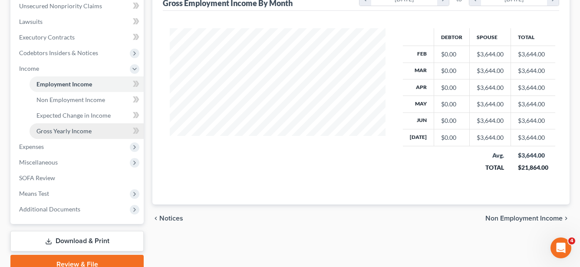
click at [65, 129] on span "Gross Yearly Income" at bounding box center [63, 130] width 55 height 7
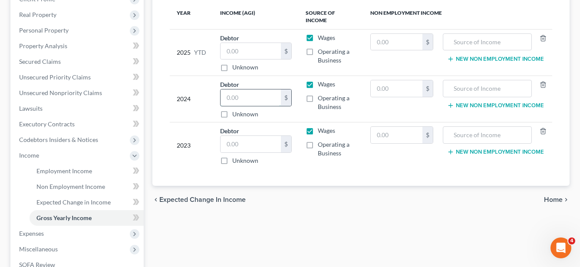
click at [266, 95] on input "text" at bounding box center [250, 97] width 60 height 16
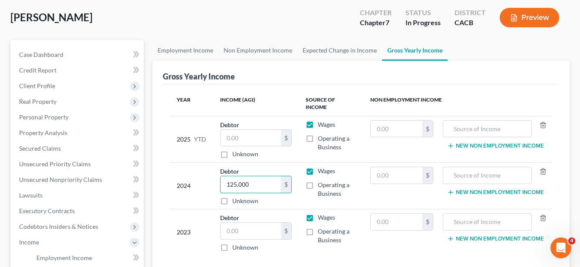
scroll to position [87, 0]
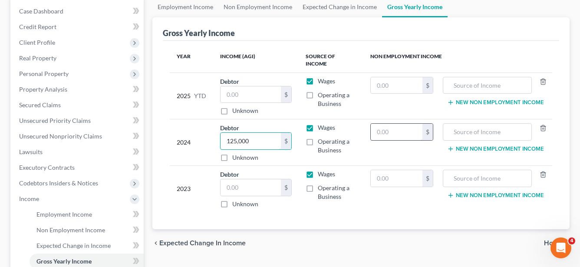
type input "125,000"
click at [393, 124] on input "text" at bounding box center [397, 132] width 52 height 16
type input "20,000"
click at [232, 137] on input "125,000" at bounding box center [250, 141] width 60 height 16
click at [234, 136] on input "125,000" at bounding box center [250, 141] width 60 height 16
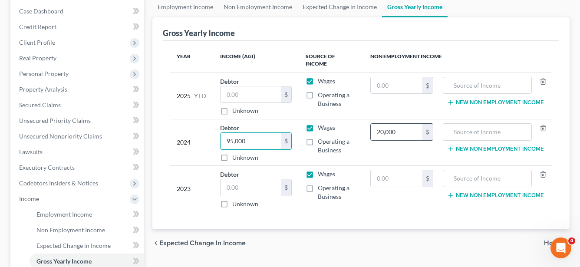
type input "95,000"
click at [381, 126] on input "20,000" at bounding box center [397, 132] width 52 height 16
type input "50,000"
click at [482, 124] on input "text" at bounding box center [486, 132] width 79 height 16
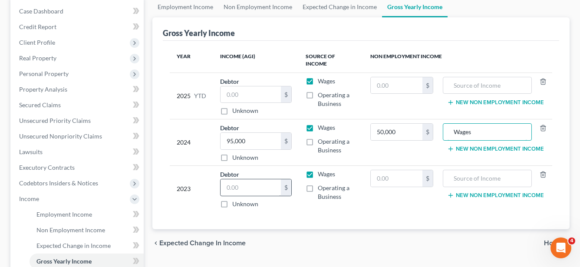
type input "Wages"
click at [275, 179] on input "text" at bounding box center [250, 187] width 60 height 16
type input "120,000"
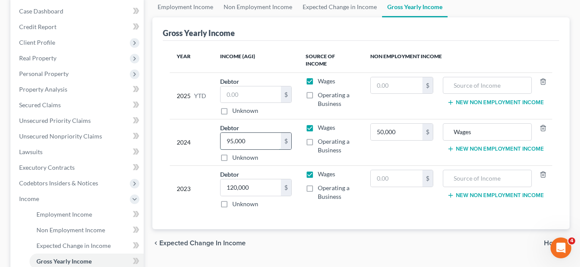
click at [230, 133] on input "95,000" at bounding box center [250, 141] width 60 height 16
type input "120,000"
click at [383, 124] on input "50,000" at bounding box center [397, 132] width 52 height 16
drag, startPoint x: 381, startPoint y: 124, endPoint x: 376, endPoint y: 124, distance: 4.8
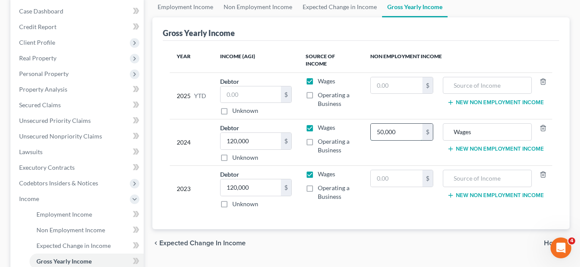
click at [376, 124] on input "50,000" at bounding box center [397, 132] width 52 height 16
click at [381, 126] on input "50,000" at bounding box center [397, 132] width 52 height 16
type input "20,000"
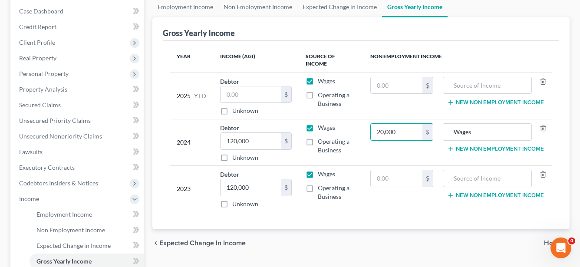
click at [412, 200] on td "$" at bounding box center [401, 189] width 77 height 46
click at [254, 90] on input "text" at bounding box center [250, 94] width 60 height 16
click at [395, 79] on input "text" at bounding box center [397, 85] width 52 height 16
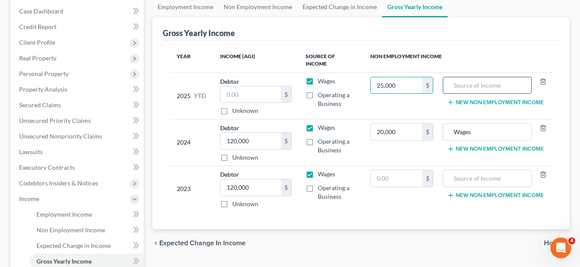
type input "25,000"
click at [482, 78] on input "text" at bounding box center [486, 85] width 79 height 16
type input "Wages"
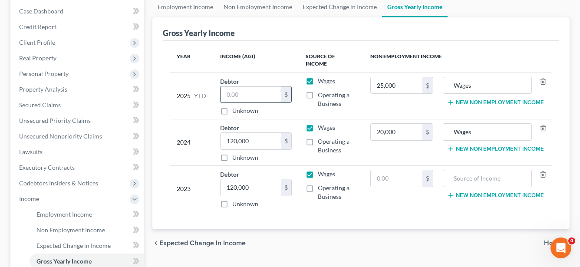
click at [250, 86] on input "text" at bounding box center [250, 94] width 60 height 16
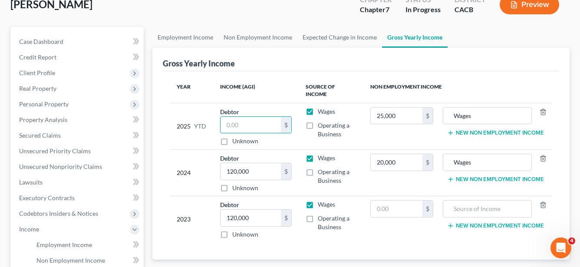
scroll to position [43, 0]
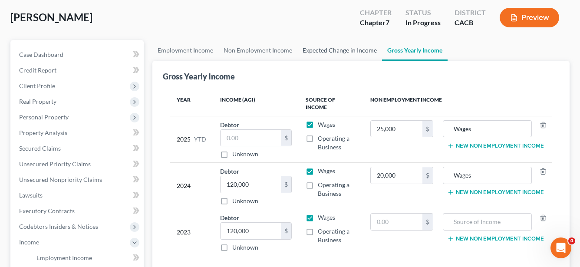
click at [338, 50] on link "Expected Change in Income" at bounding box center [339, 50] width 85 height 21
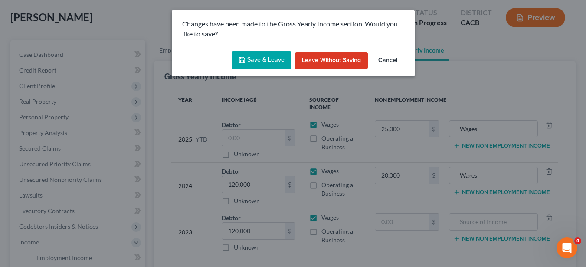
click at [266, 65] on button "Save & Leave" at bounding box center [262, 60] width 60 height 18
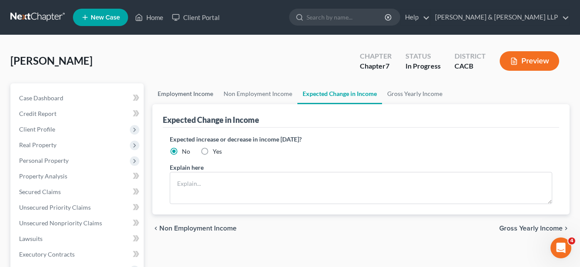
click at [174, 93] on link "Employment Income" at bounding box center [185, 93] width 66 height 21
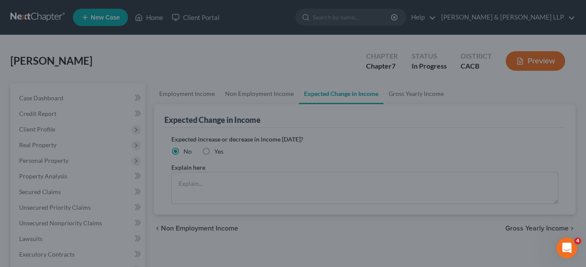
click at [566, 209] on icon "Open Intercom Messenger" at bounding box center [567, 248] width 14 height 14
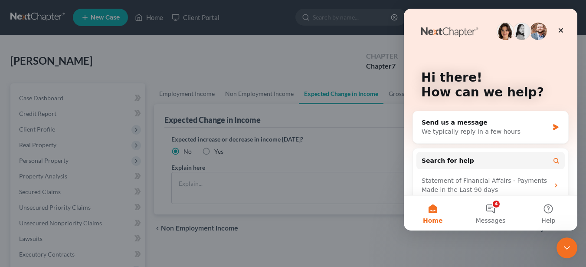
click at [470, 209] on div at bounding box center [293, 133] width 586 height 267
click at [563, 29] on icon "Close" at bounding box center [561, 30] width 7 height 7
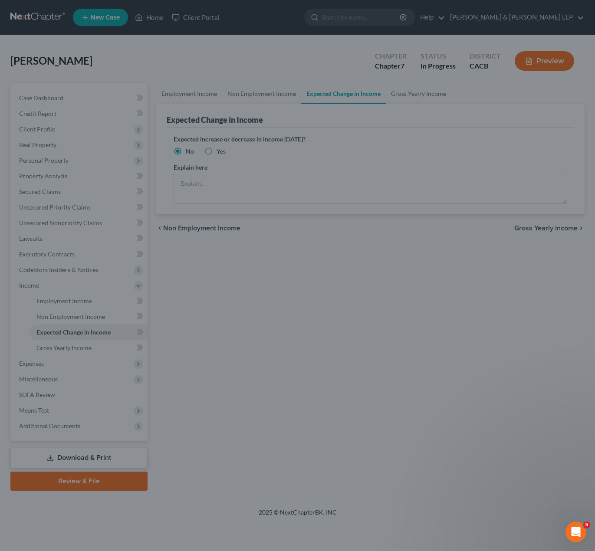
click at [576, 209] on icon "Open Intercom Messenger" at bounding box center [576, 532] width 14 height 14
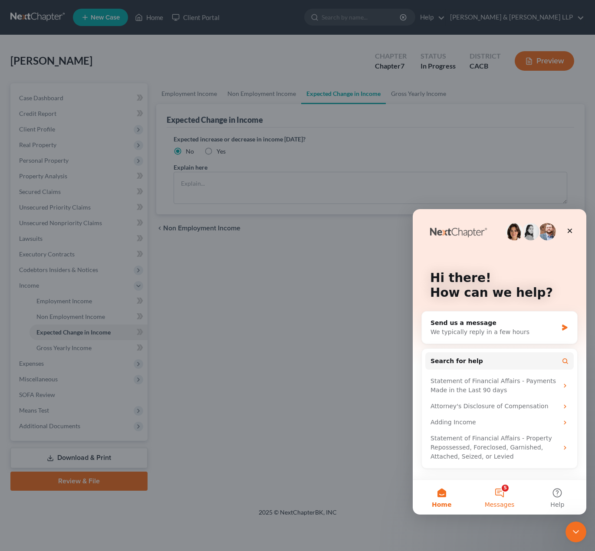
click at [503, 209] on button "5 Messages" at bounding box center [499, 497] width 58 height 35
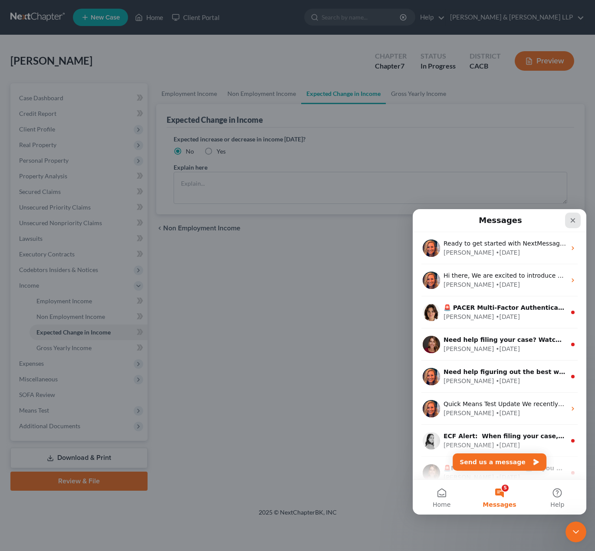
drag, startPoint x: 563, startPoint y: 223, endPoint x: 570, endPoint y: 222, distance: 6.6
click at [564, 209] on div "Intercom messenger" at bounding box center [553, 221] width 56 height 16
click at [576, 209] on icon "Close" at bounding box center [572, 220] width 7 height 7
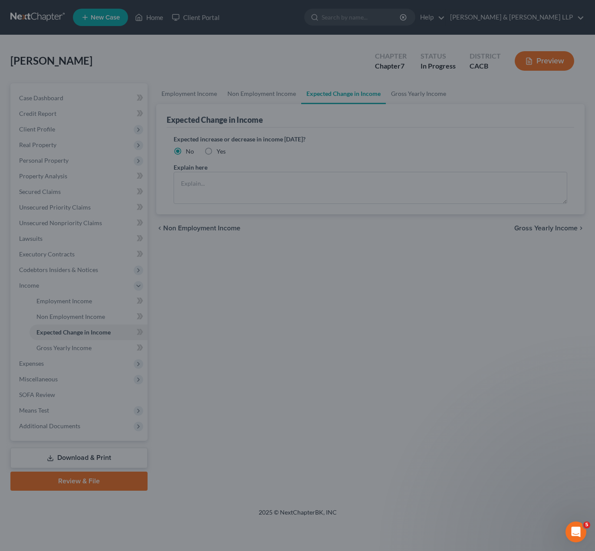
click at [407, 209] on div at bounding box center [297, 275] width 595 height 551
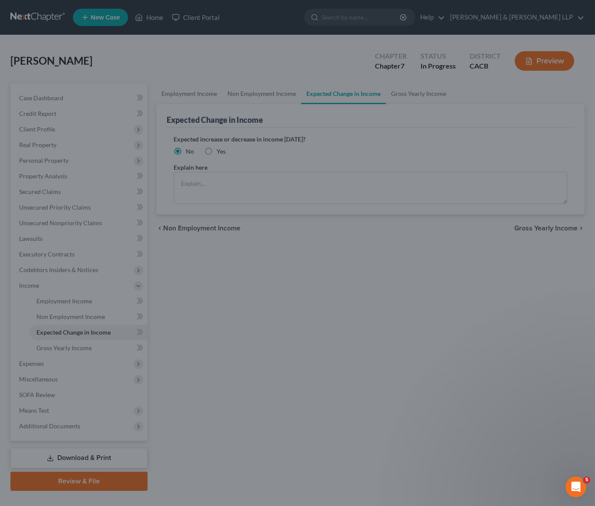
click at [87, 74] on div at bounding box center [297, 253] width 595 height 506
drag, startPoint x: 153, startPoint y: 286, endPoint x: 166, endPoint y: 289, distance: 13.7
click at [157, 209] on div at bounding box center [297, 253] width 595 height 506
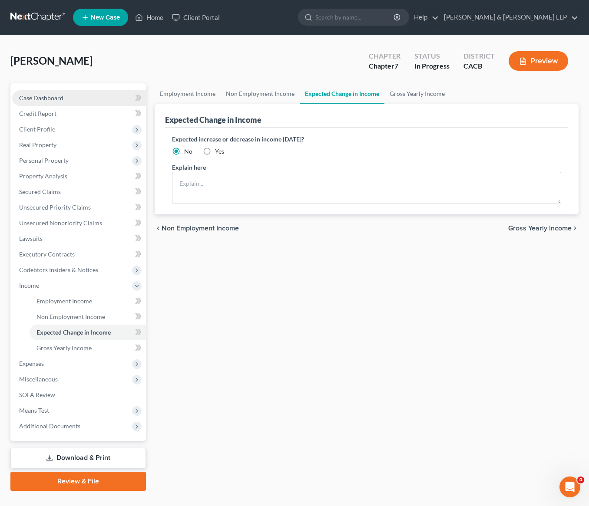
drag, startPoint x: 51, startPoint y: 102, endPoint x: 57, endPoint y: 102, distance: 6.1
click at [51, 102] on link "Case Dashboard" at bounding box center [79, 98] width 134 height 16
select select "0"
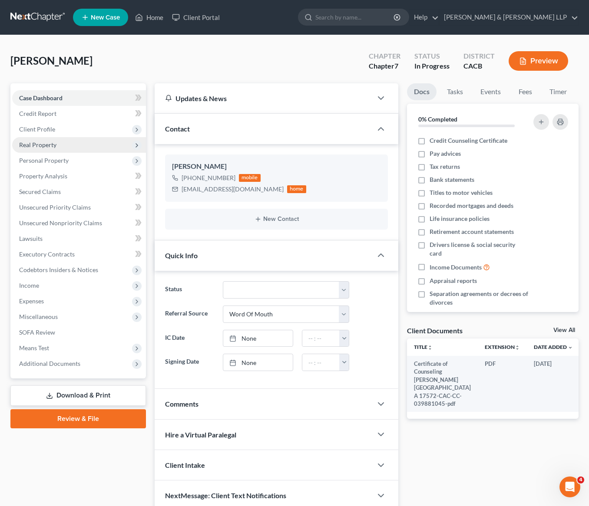
click at [58, 149] on span "Real Property" at bounding box center [79, 145] width 134 height 16
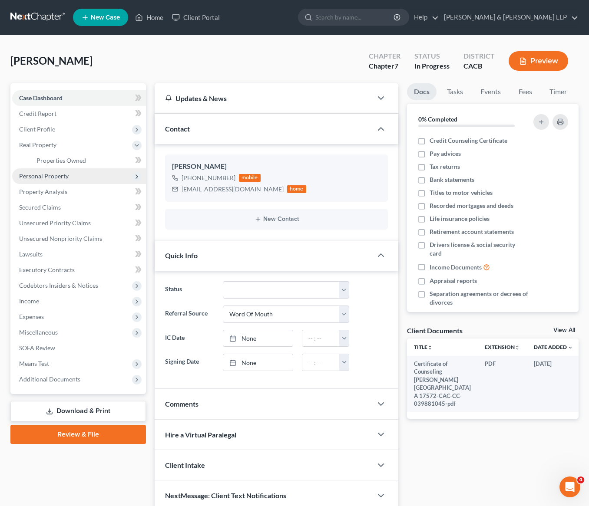
click at [60, 176] on span "Personal Property" at bounding box center [43, 175] width 49 height 7
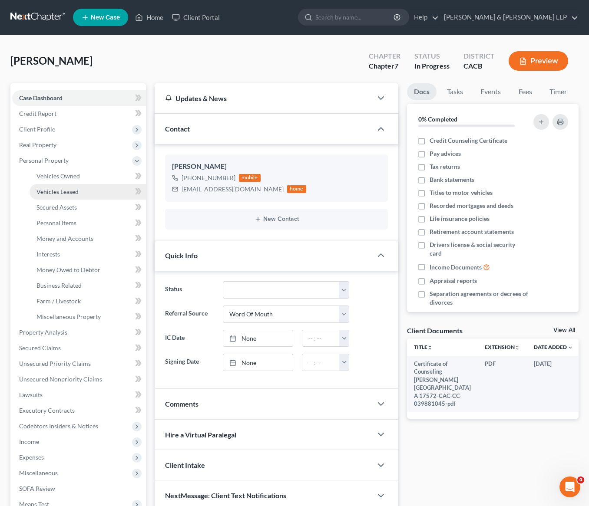
click at [67, 185] on link "Vehicles Leased" at bounding box center [88, 192] width 116 height 16
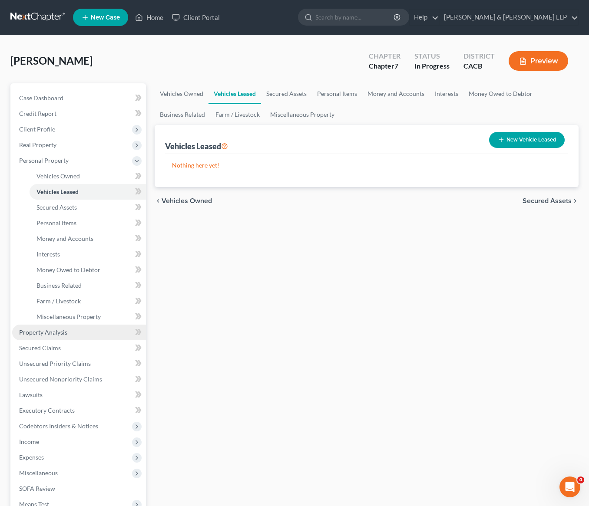
click at [50, 329] on span "Property Analysis" at bounding box center [43, 332] width 48 height 7
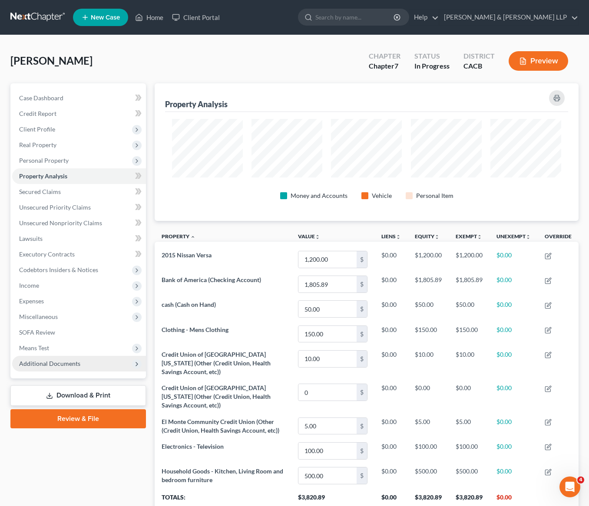
click at [76, 362] on span "Additional Documents" at bounding box center [49, 363] width 61 height 7
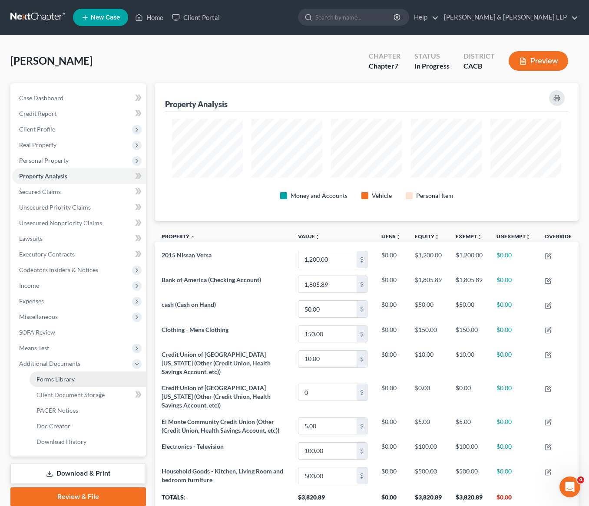
click at [83, 378] on link "Forms Library" at bounding box center [88, 380] width 116 height 16
